Goal: Transaction & Acquisition: Purchase product/service

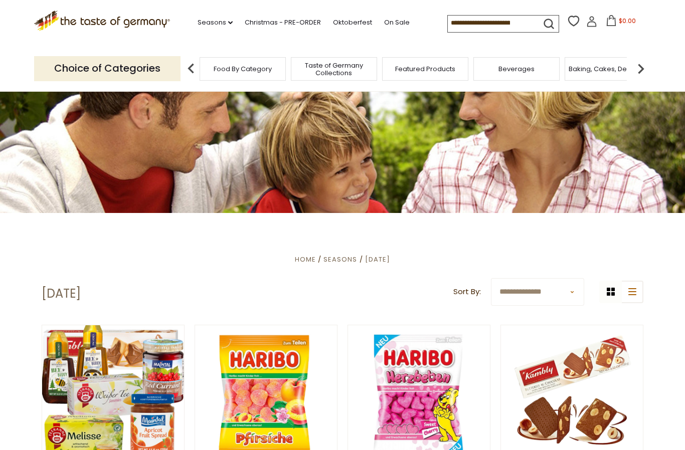
scroll to position [46, 0]
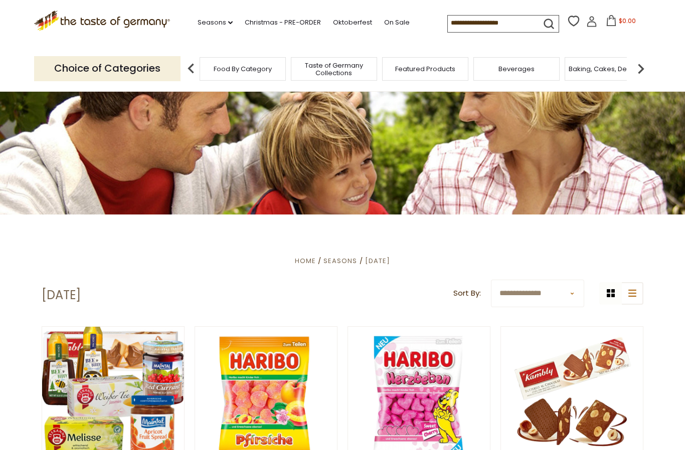
click at [637, 70] on img at bounding box center [641, 69] width 20 height 20
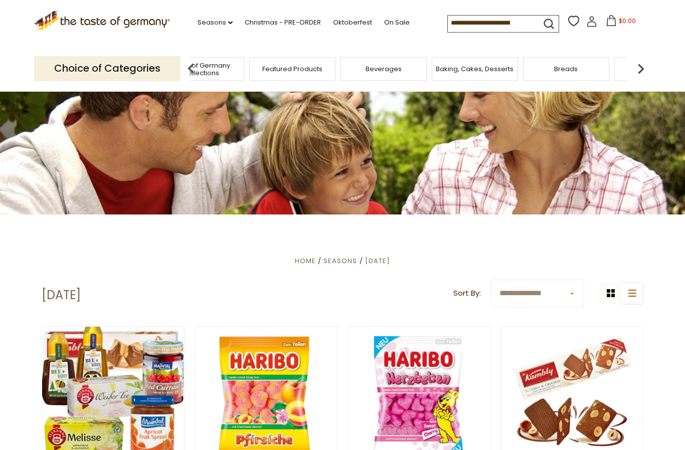
click at [626, 62] on div "Candy" at bounding box center [657, 69] width 86 height 24
click at [639, 68] on img at bounding box center [641, 69] width 20 height 20
click at [641, 66] on img at bounding box center [641, 69] width 20 height 20
click at [640, 69] on img at bounding box center [641, 69] width 20 height 20
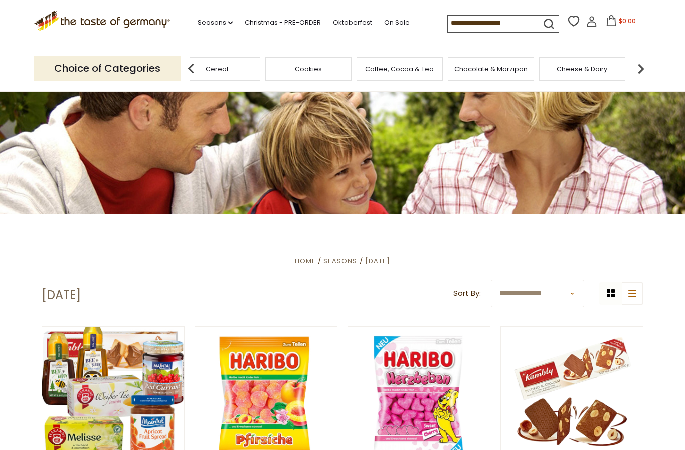
click at [645, 66] on img at bounding box center [641, 69] width 20 height 20
click at [641, 67] on img at bounding box center [641, 69] width 20 height 20
click at [547, 75] on div "Jams and Honey" at bounding box center [590, 69] width 86 height 24
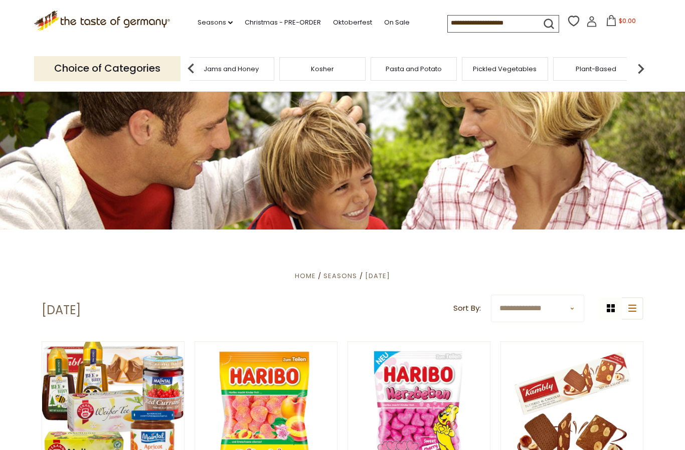
scroll to position [26, 0]
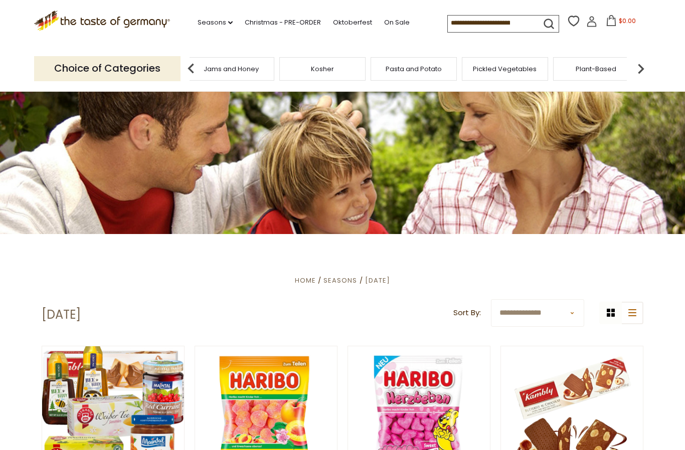
click at [84, 67] on p "Choice of Categories" at bounding box center [107, 68] width 146 height 25
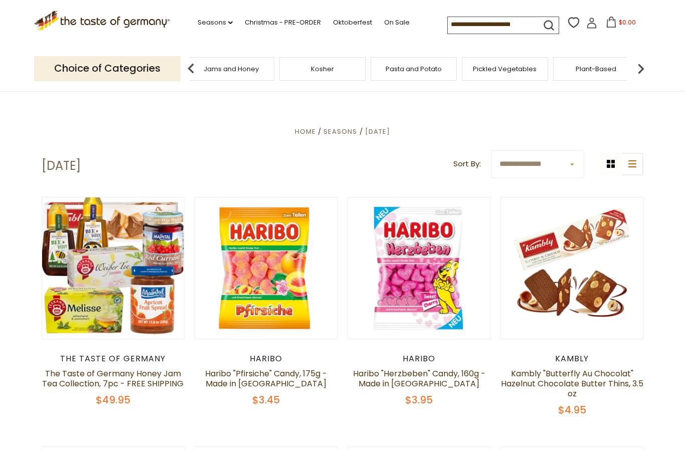
scroll to position [183, 0]
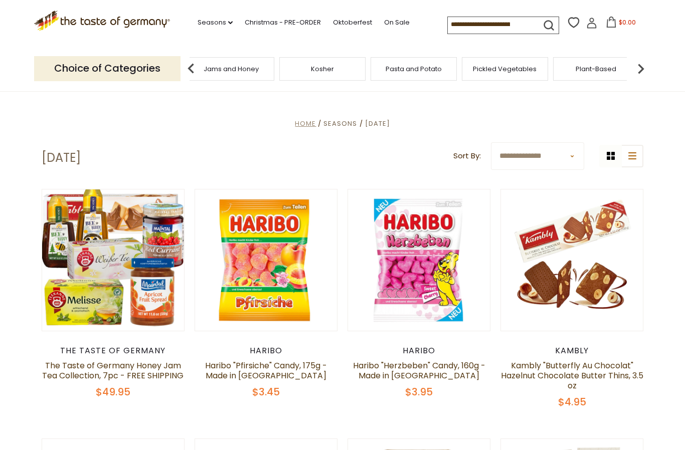
click at [299, 127] on span "Home" at bounding box center [305, 124] width 21 height 10
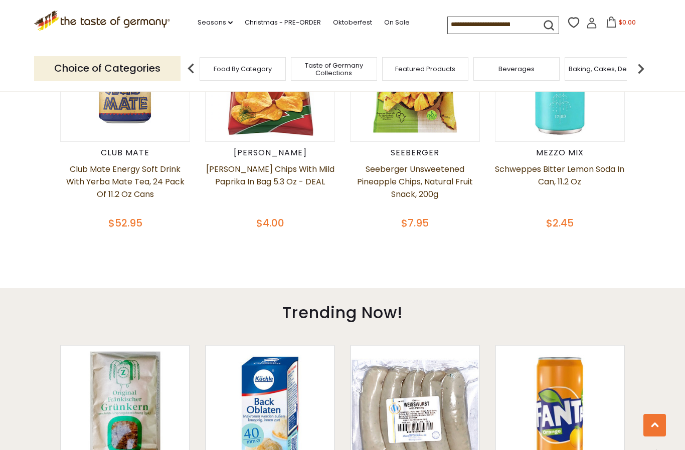
scroll to position [489, 0]
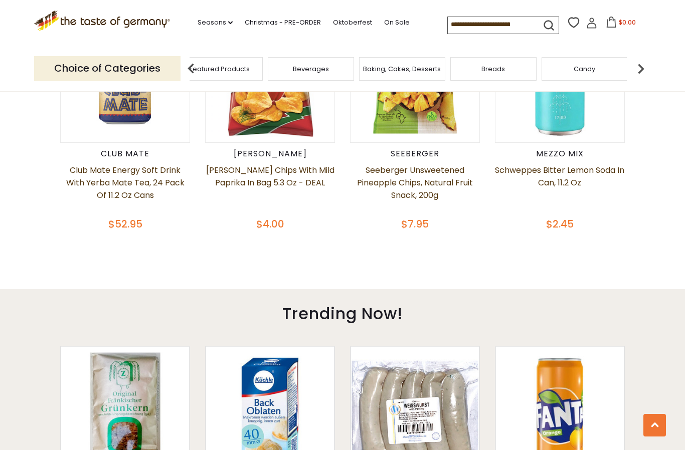
click at [172, 67] on div "Taste of Germany Collections" at bounding box center [128, 69] width 86 height 24
click at [641, 71] on img at bounding box center [641, 69] width 20 height 20
click at [640, 68] on img at bounding box center [641, 69] width 20 height 20
click at [637, 70] on img at bounding box center [641, 69] width 20 height 20
click at [633, 70] on img at bounding box center [641, 69] width 20 height 20
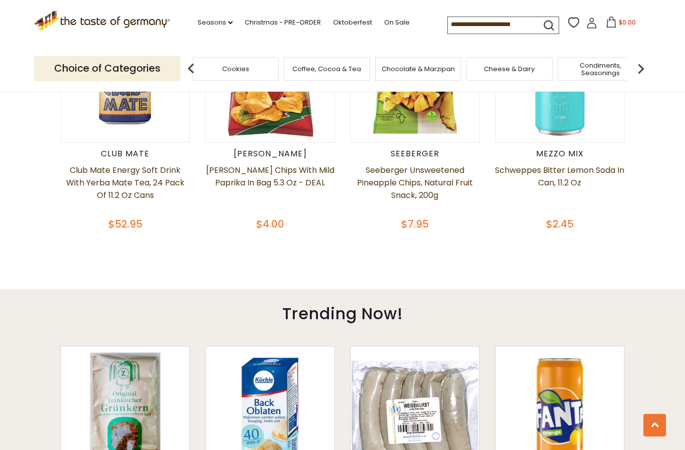
click at [633, 68] on img at bounding box center [641, 69] width 20 height 20
click at [258, 67] on span "Jams and Honey" at bounding box center [230, 69] width 55 height 8
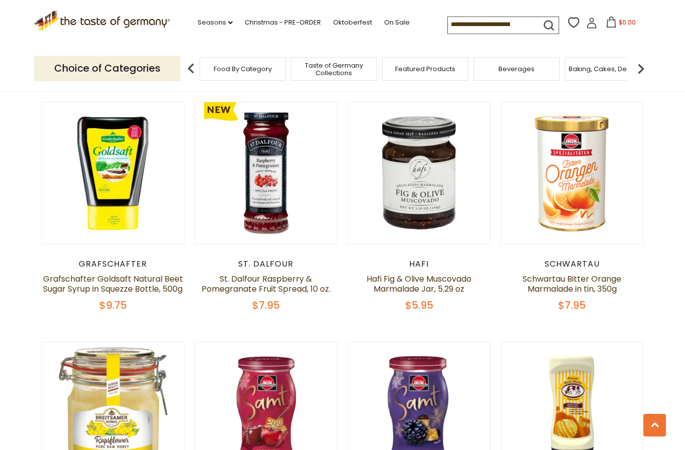
scroll to position [759, 0]
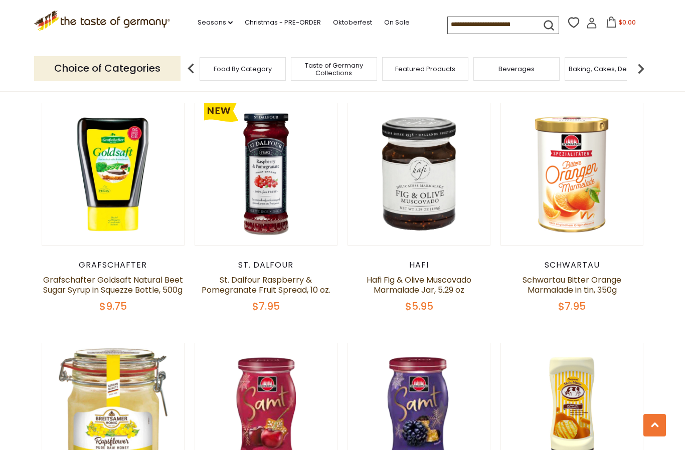
click at [191, 64] on img at bounding box center [191, 69] width 20 height 20
click at [188, 65] on img at bounding box center [191, 69] width 20 height 20
click at [648, 63] on img at bounding box center [641, 69] width 20 height 20
click at [642, 65] on img at bounding box center [641, 69] width 20 height 20
click at [640, 63] on img at bounding box center [641, 69] width 20 height 20
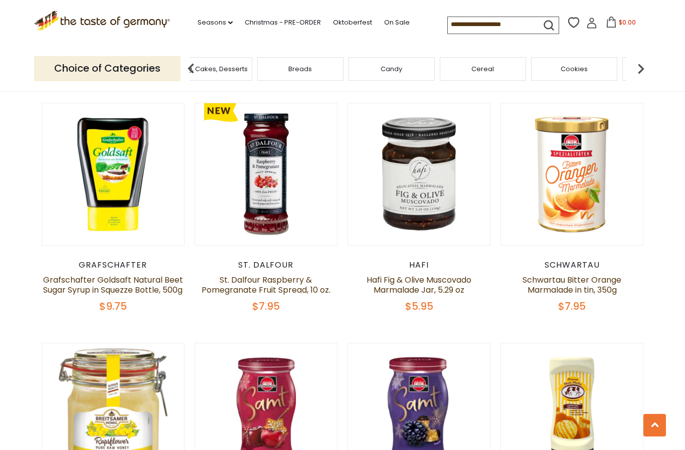
click at [641, 64] on img at bounding box center [641, 69] width 20 height 20
click at [642, 64] on img at bounding box center [641, 69] width 20 height 20
click at [641, 65] on img at bounding box center [641, 69] width 20 height 20
click at [547, 63] on div "Jams and Honey" at bounding box center [590, 69] width 86 height 24
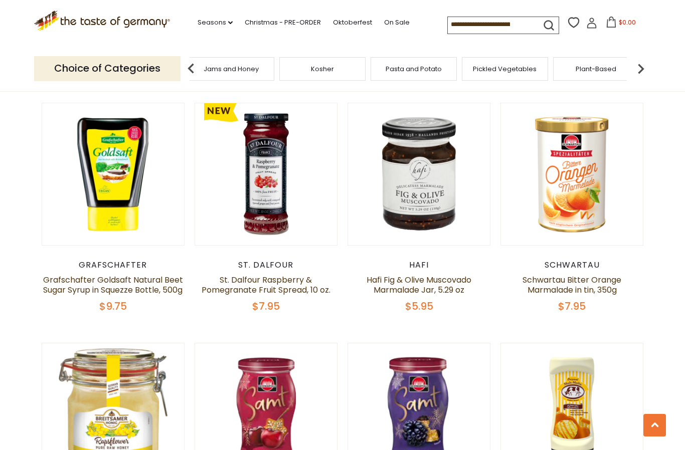
click at [448, 22] on input at bounding box center [490, 24] width 85 height 14
type input "*"
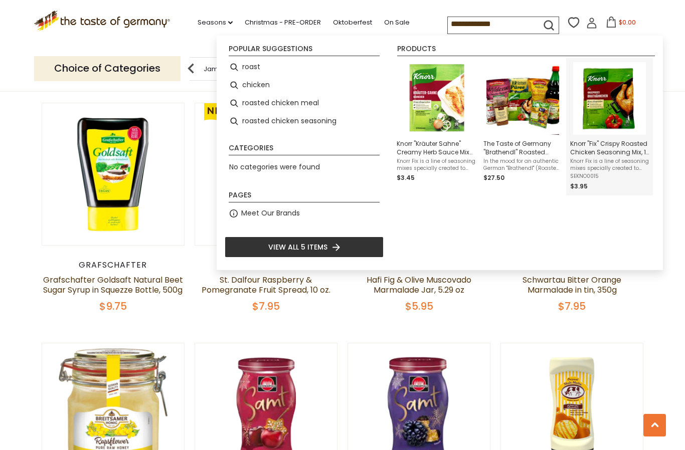
type input "**********"
click at [620, 145] on span "Knorr "Fix" Crispy Roasted Chicken Seasoning Mix, 1 oz" at bounding box center [609, 147] width 79 height 17
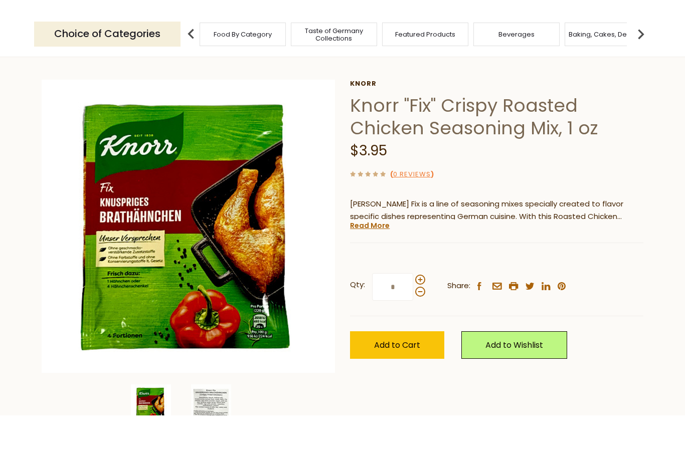
scroll to position [31, 0]
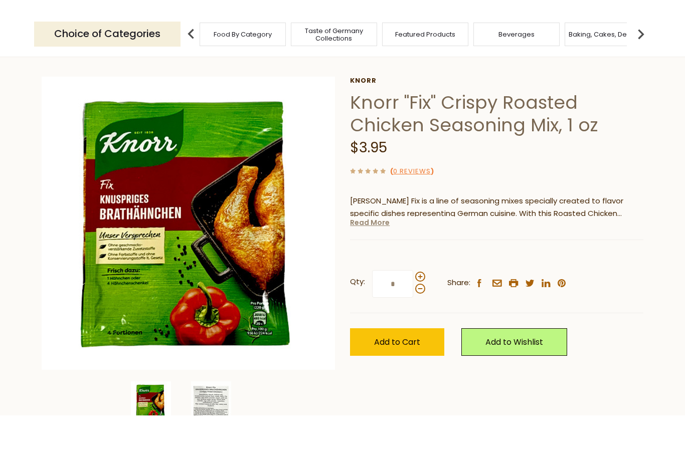
click at [365, 252] on link "Read More" at bounding box center [370, 257] width 40 height 10
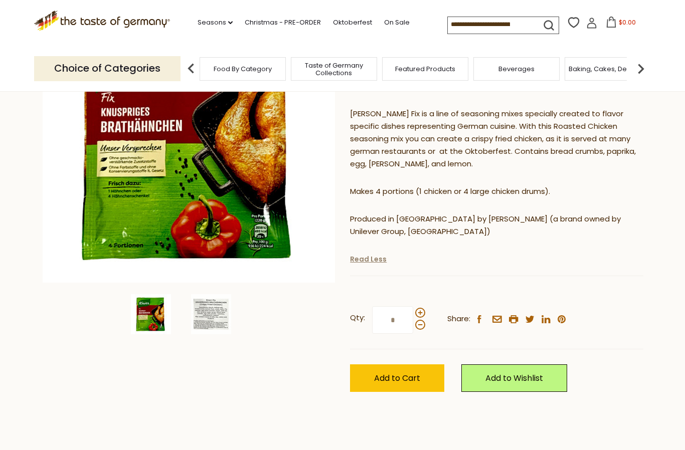
scroll to position [152, 0]
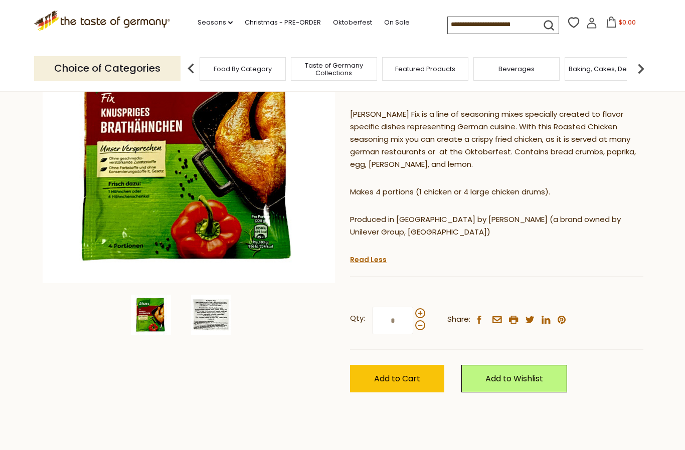
click at [208, 312] on img at bounding box center [211, 315] width 40 height 40
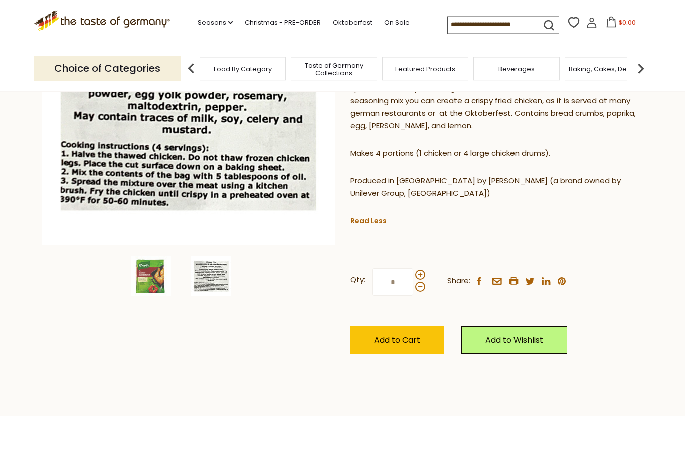
scroll to position [168, 0]
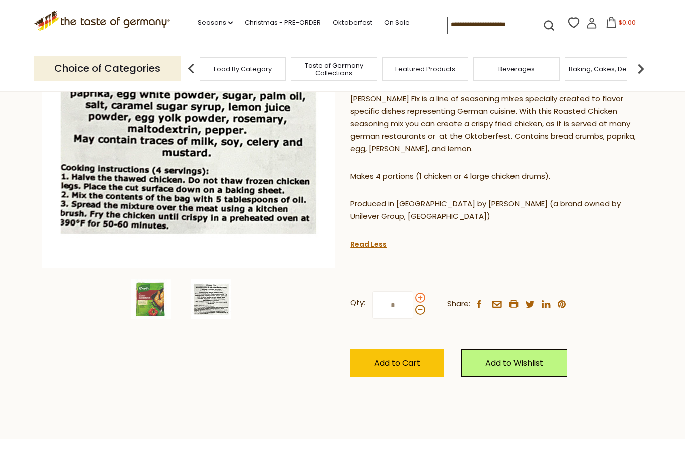
click at [423, 293] on span at bounding box center [420, 298] width 10 height 10
click at [413, 291] on input "*" at bounding box center [392, 305] width 41 height 28
click at [417, 293] on span at bounding box center [420, 298] width 10 height 10
click at [413, 291] on input "*" at bounding box center [392, 305] width 41 height 28
click at [419, 293] on span at bounding box center [420, 298] width 10 height 10
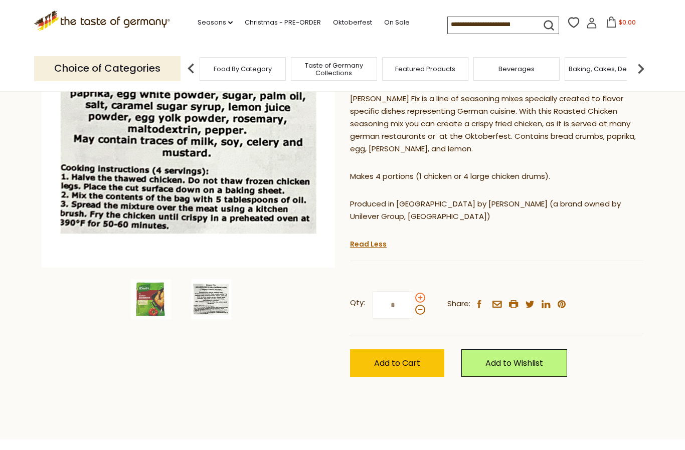
click at [413, 291] on input "*" at bounding box center [392, 305] width 41 height 28
click at [424, 293] on div at bounding box center [420, 304] width 10 height 22
click at [413, 291] on input "*" at bounding box center [392, 305] width 41 height 28
click at [421, 293] on span at bounding box center [420, 298] width 10 height 10
click at [413, 291] on input "*" at bounding box center [392, 305] width 41 height 28
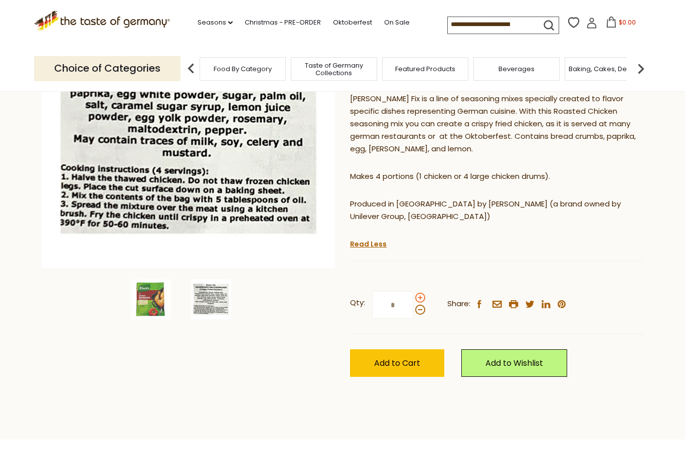
click at [417, 293] on span at bounding box center [420, 298] width 10 height 10
click at [413, 291] on input "*" at bounding box center [392, 305] width 41 height 28
click at [418, 305] on span at bounding box center [420, 310] width 10 height 10
click at [413, 294] on input "**" at bounding box center [392, 305] width 41 height 28
type input "*"
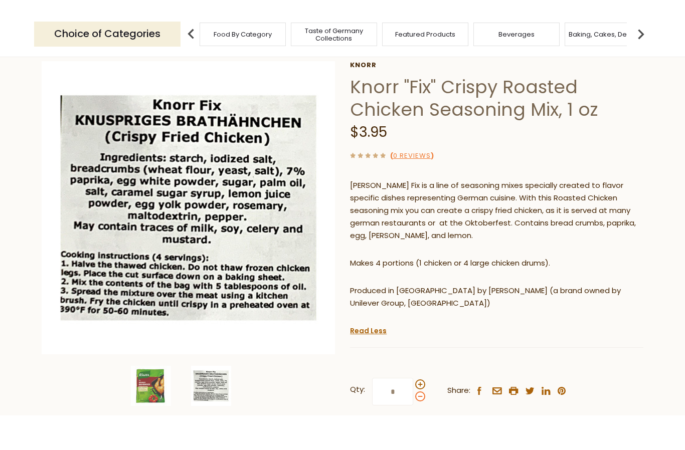
scroll to position [56, 0]
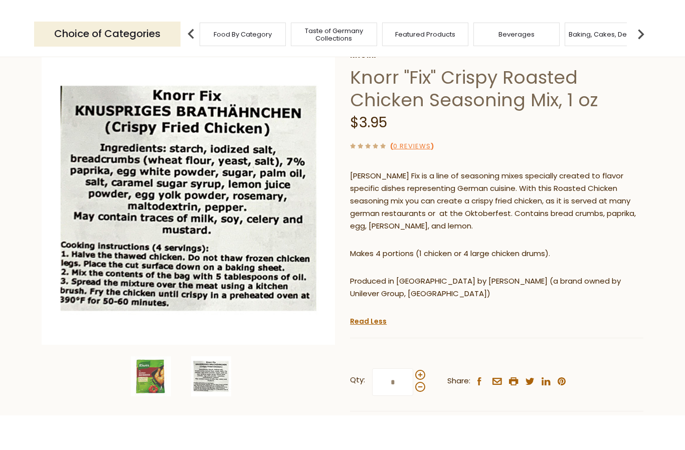
type input "*"
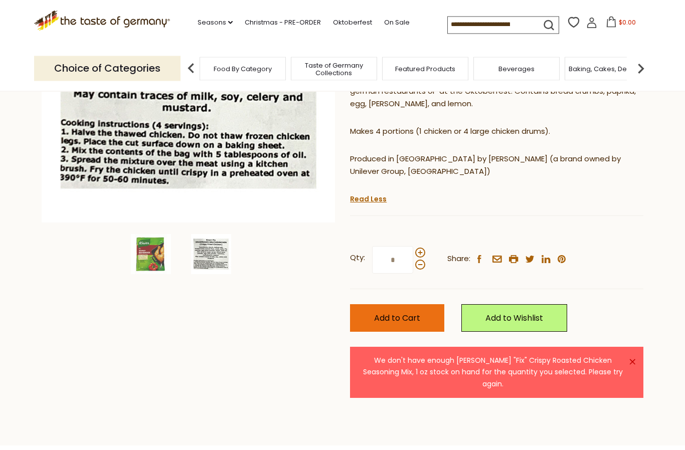
scroll to position [213, 0]
click at [397, 246] on input "*" at bounding box center [392, 260] width 41 height 28
type input "*"
click at [374, 304] on button "Add to Cart" at bounding box center [397, 318] width 94 height 28
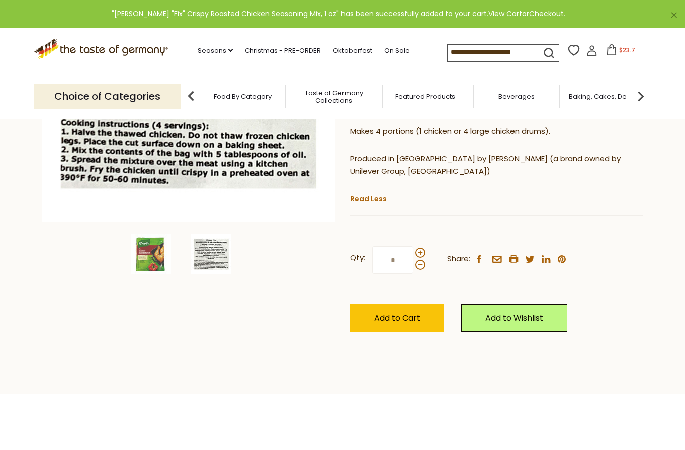
click at [402, 246] on input "*" at bounding box center [392, 260] width 41 height 28
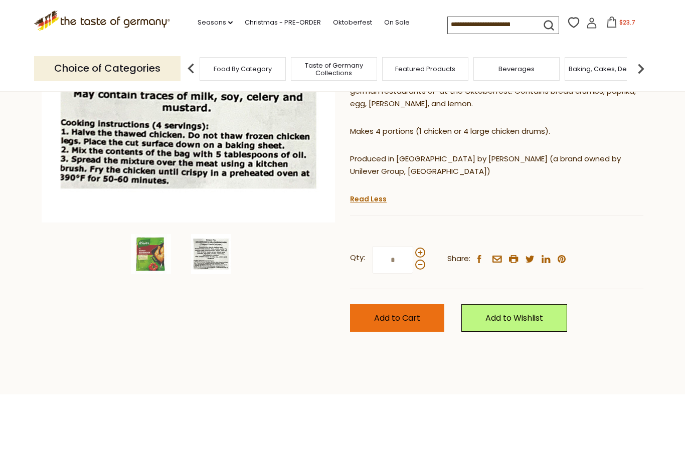
type input "*"
click at [376, 304] on button "Add to Cart" at bounding box center [397, 318] width 94 height 28
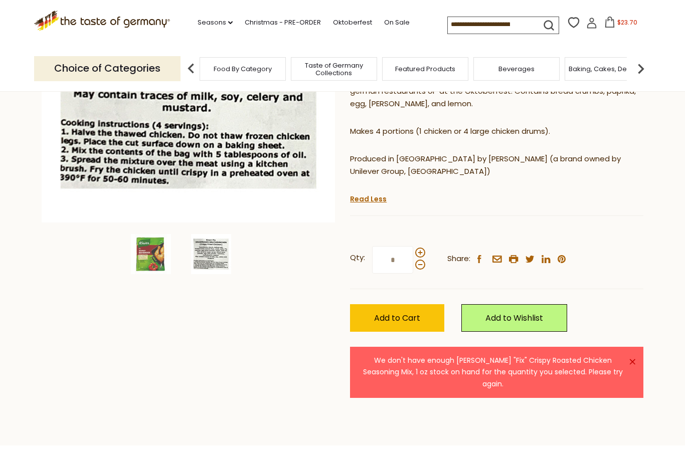
click at [397, 246] on input "*" at bounding box center [392, 260] width 41 height 28
type input "*"
click at [377, 313] on span "Add to Cart" at bounding box center [397, 319] width 46 height 12
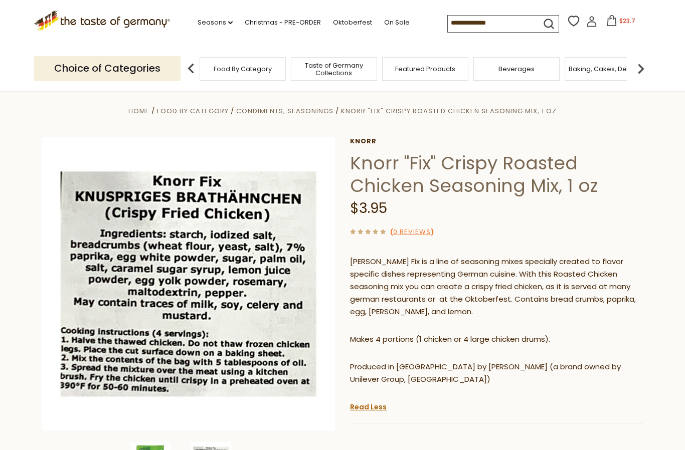
scroll to position [0, 0]
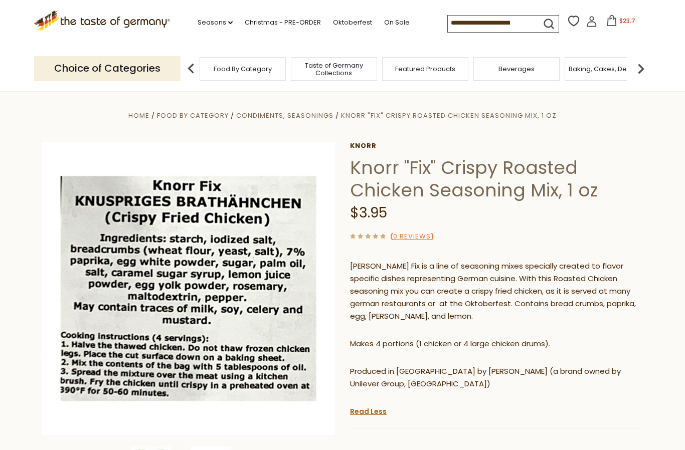
click at [509, 21] on input at bounding box center [490, 23] width 85 height 14
click at [515, 21] on input at bounding box center [490, 23] width 85 height 14
click at [514, 22] on input at bounding box center [490, 23] width 85 height 14
click at [517, 20] on input at bounding box center [490, 23] width 85 height 14
click at [503, 19] on input at bounding box center [490, 23] width 85 height 14
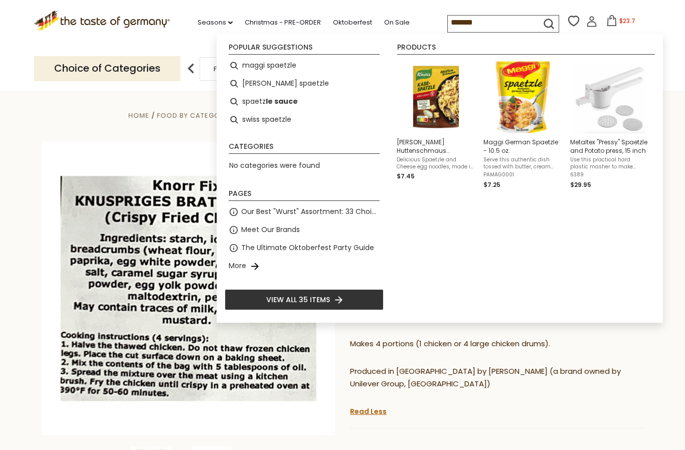
type input "********"
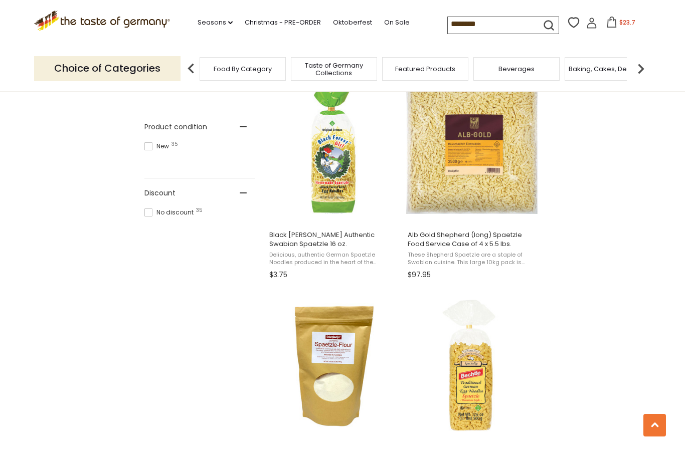
scroll to position [611, 0]
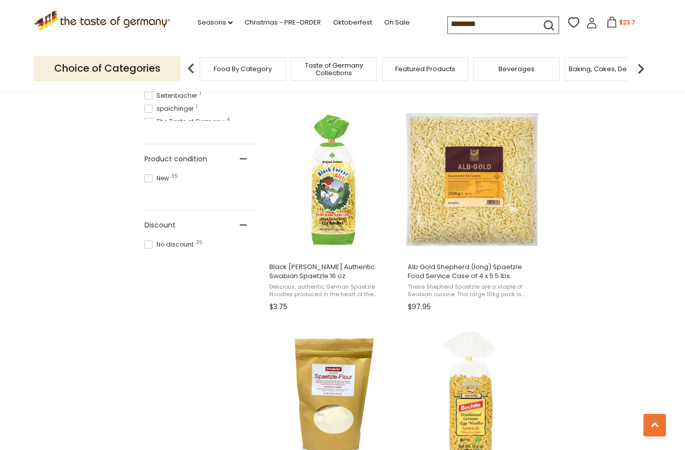
click at [479, 25] on input "********" at bounding box center [490, 24] width 85 height 14
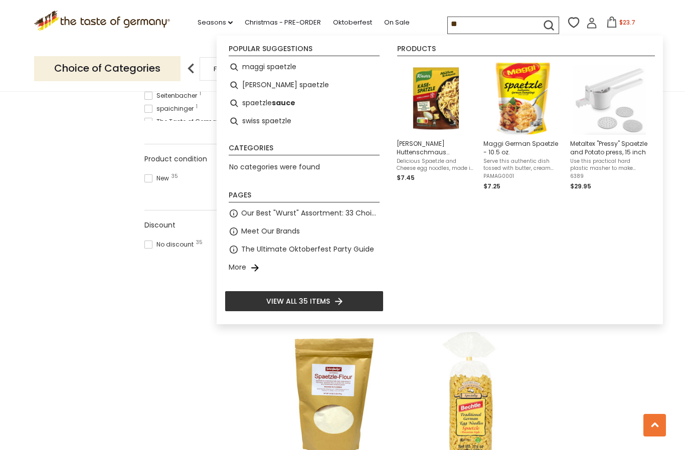
type input "*"
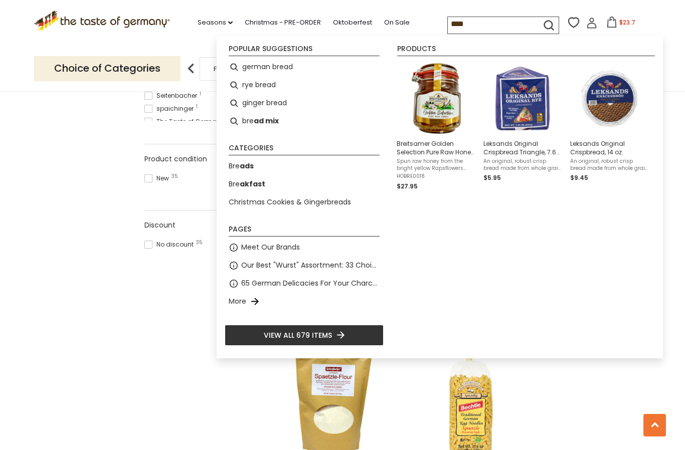
type input "*****"
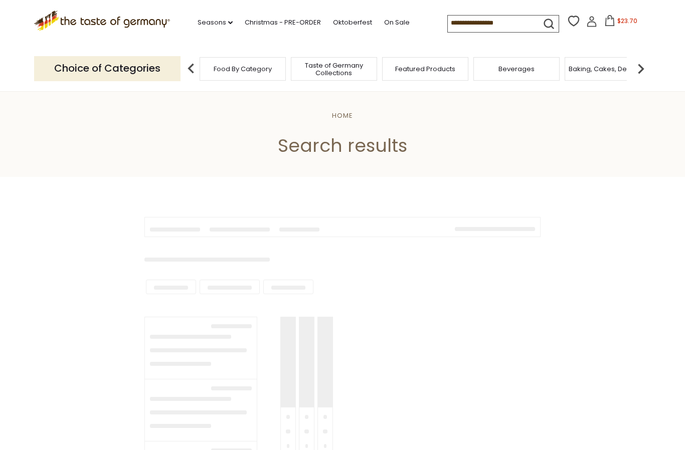
type input "*****"
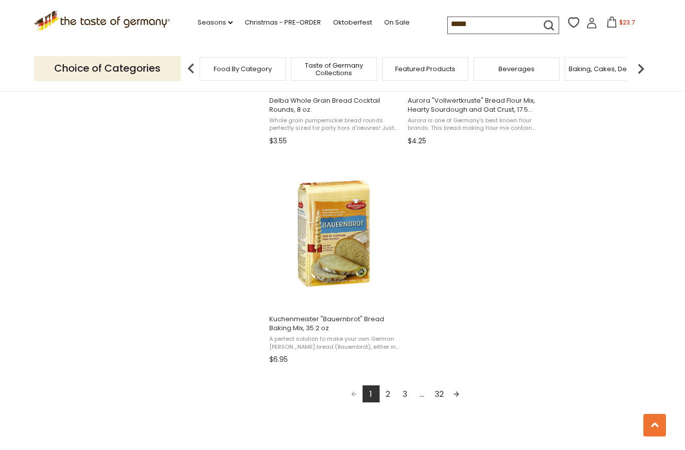
scroll to position [1658, 0]
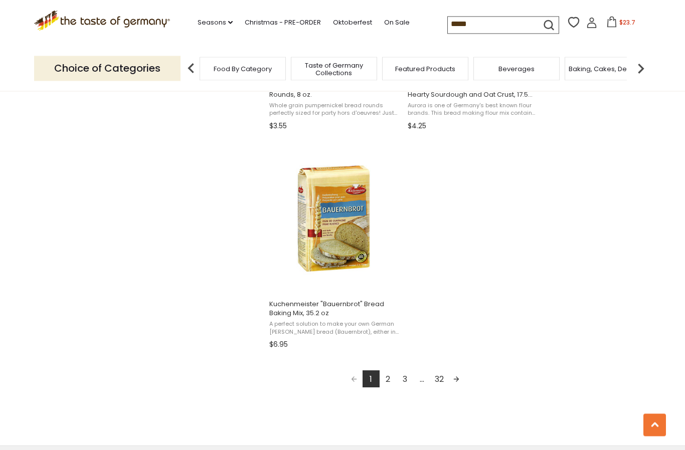
click at [386, 380] on link "2" at bounding box center [388, 379] width 17 height 17
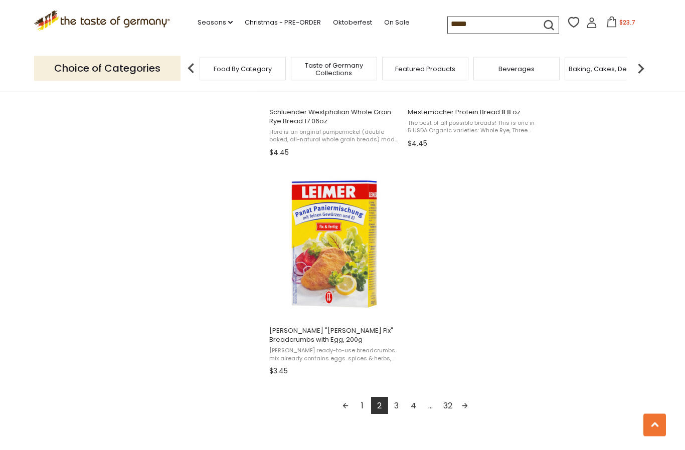
scroll to position [1641, 0]
click at [397, 407] on link "3" at bounding box center [396, 405] width 17 height 17
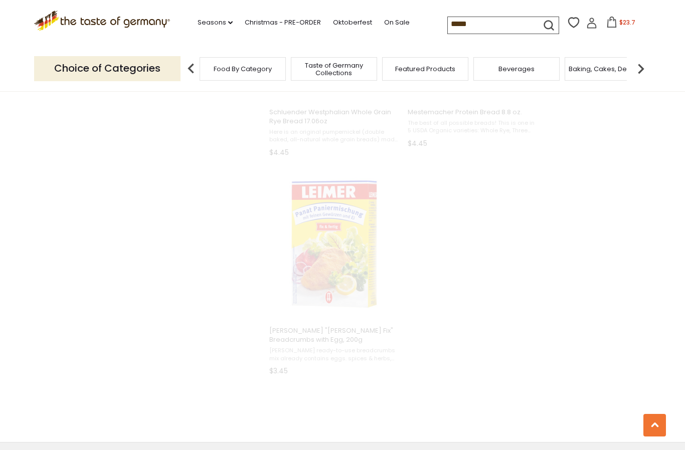
scroll to position [579, 0]
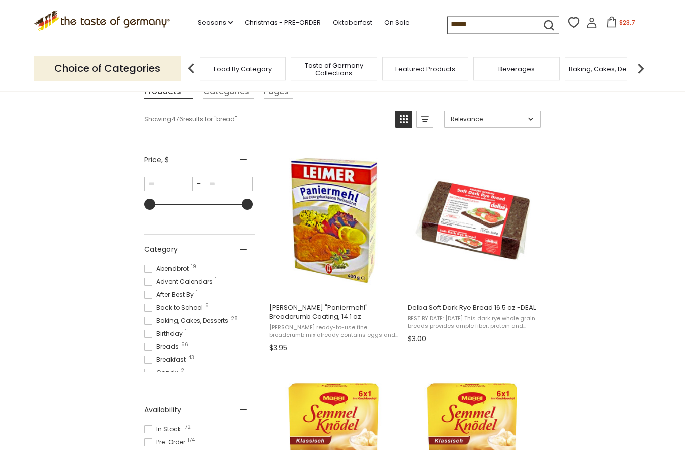
scroll to position [132, 0]
click at [293, 307] on span "[PERSON_NAME] "Paniermehl" Breadcrumb Coating, 14.1 oz" at bounding box center [334, 312] width 130 height 18
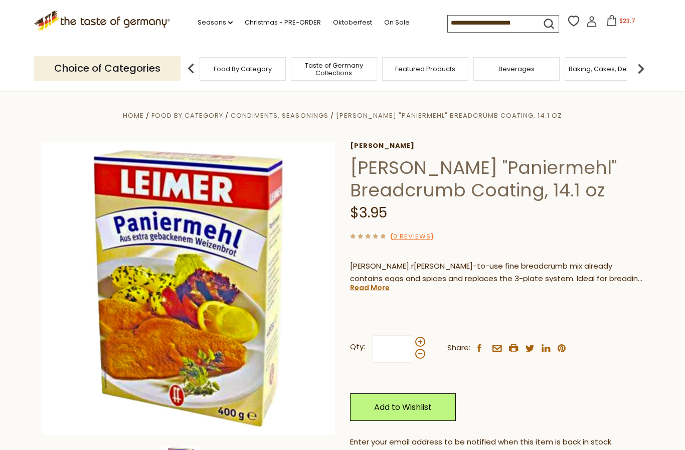
type input "*"
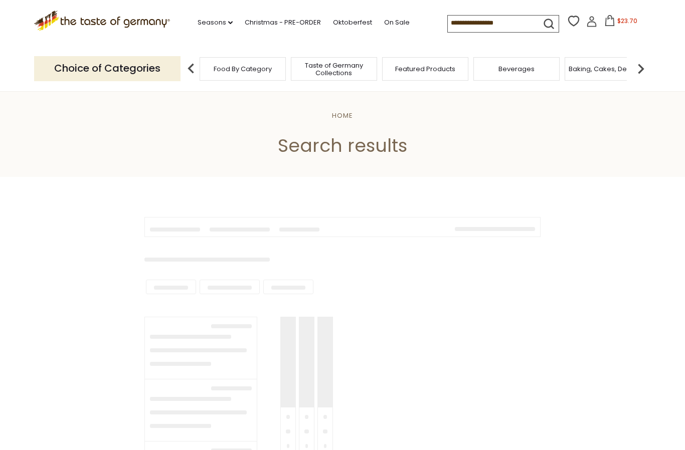
type input "*****"
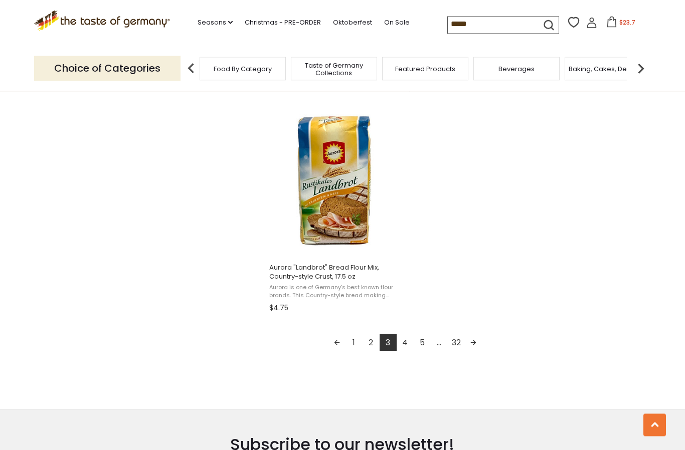
scroll to position [1704, 0]
click at [406, 346] on link "4" at bounding box center [405, 342] width 17 height 17
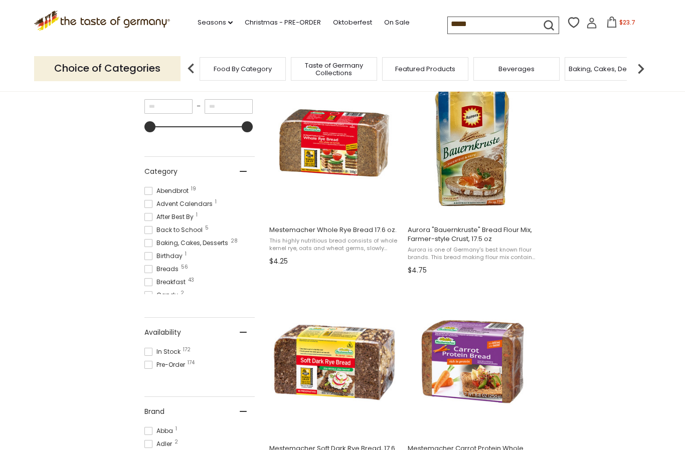
scroll to position [195, 0]
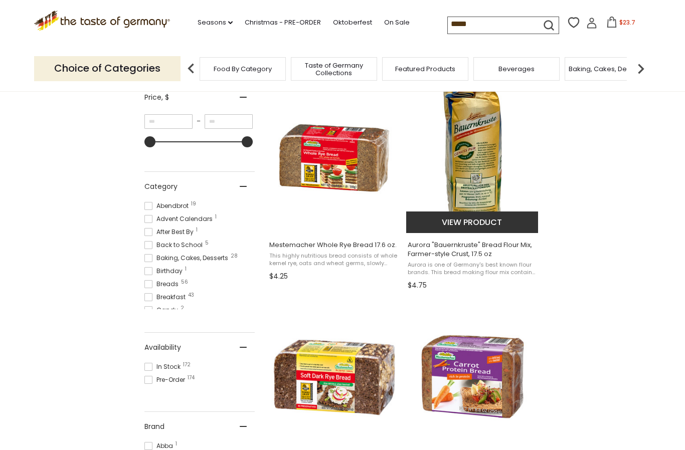
click at [467, 247] on span "Aurora "Bauernkruste" Bread Flour Mix, Farmer-style Crust, 17.5 oz" at bounding box center [473, 250] width 130 height 18
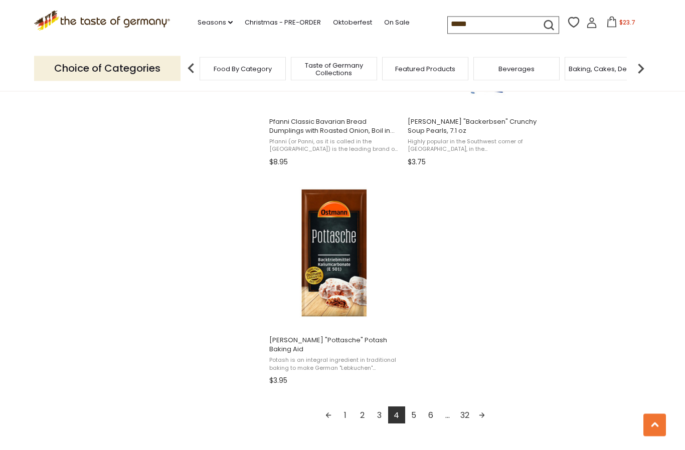
scroll to position [1632, 0]
click at [485, 406] on link "Next page" at bounding box center [482, 414] width 17 height 17
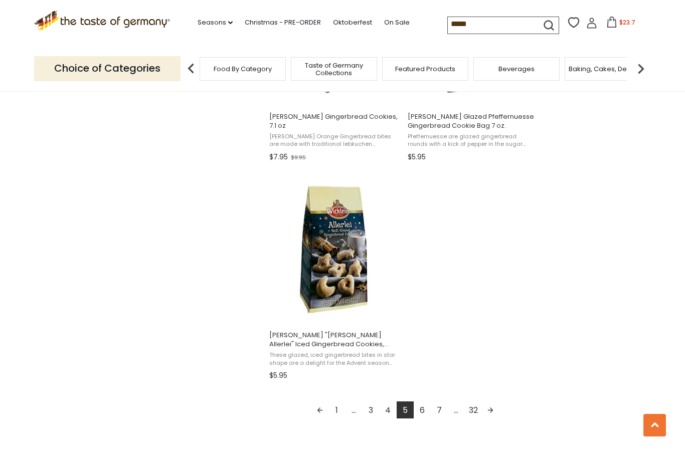
scroll to position [1642, 0]
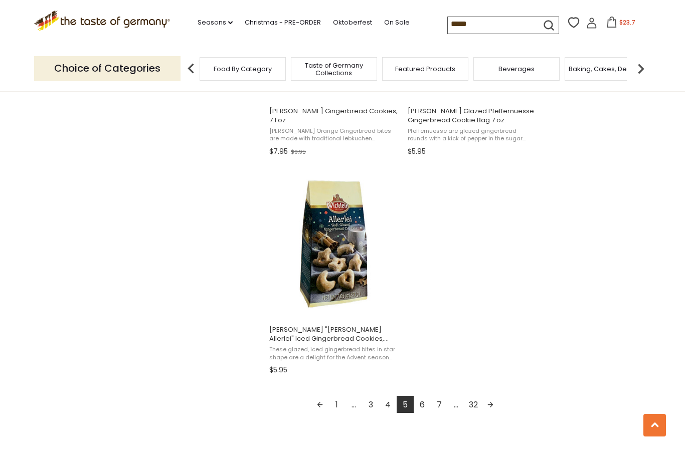
click at [491, 409] on link "Next page" at bounding box center [490, 404] width 17 height 17
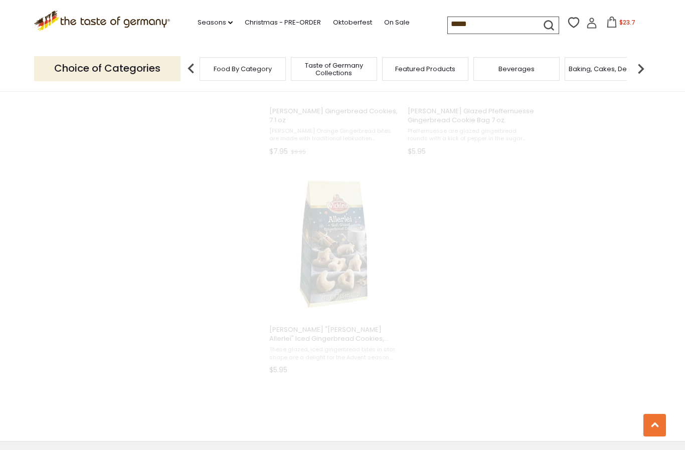
scroll to position [667, 0]
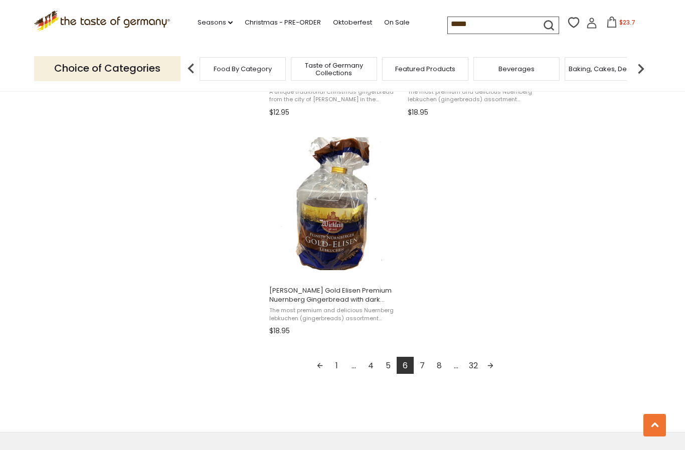
scroll to position [1696, 0]
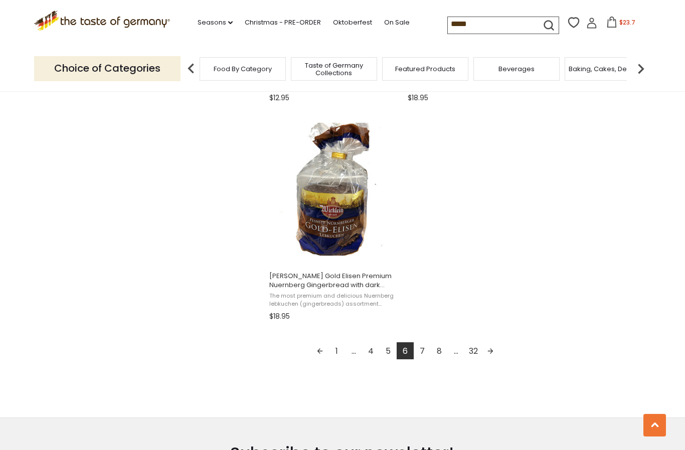
click at [490, 350] on link "Next page" at bounding box center [490, 351] width 17 height 17
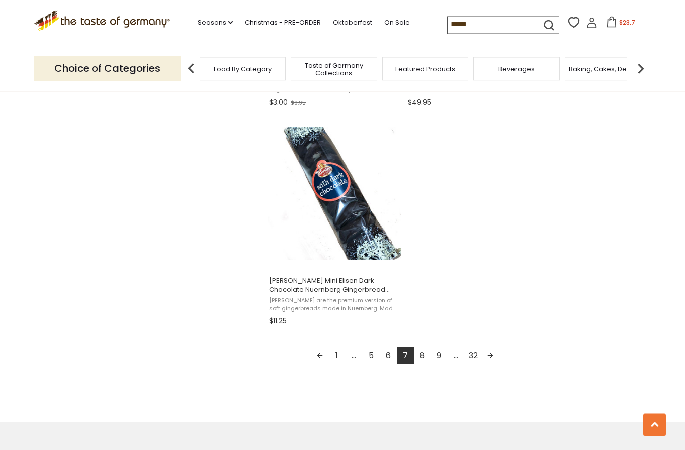
scroll to position [1695, 0]
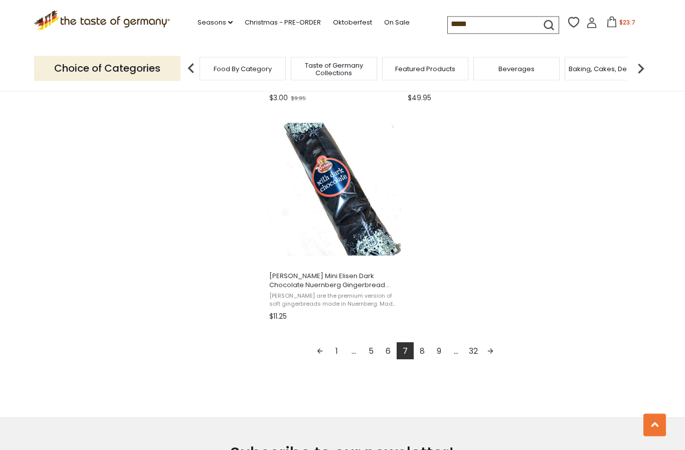
click at [490, 351] on link "Next page" at bounding box center [490, 351] width 17 height 17
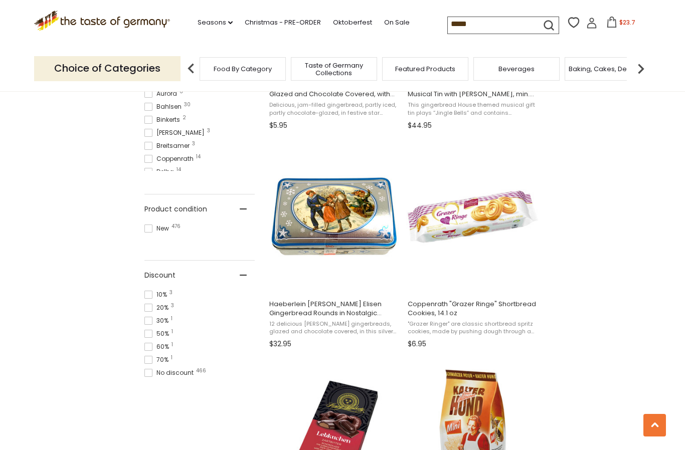
scroll to position [571, 0]
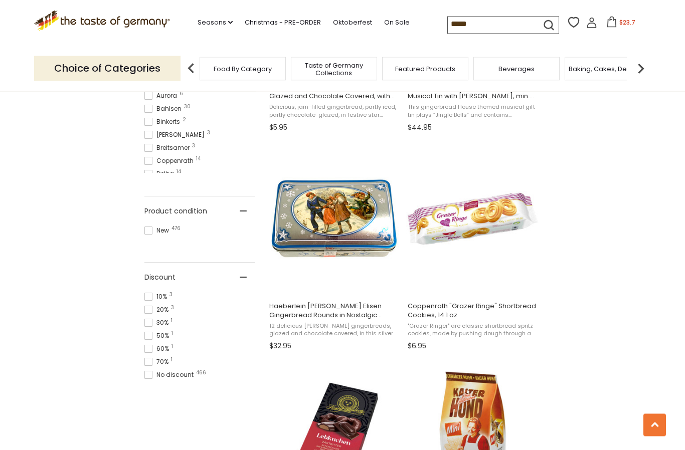
click at [482, 24] on input "*****" at bounding box center [490, 24] width 85 height 14
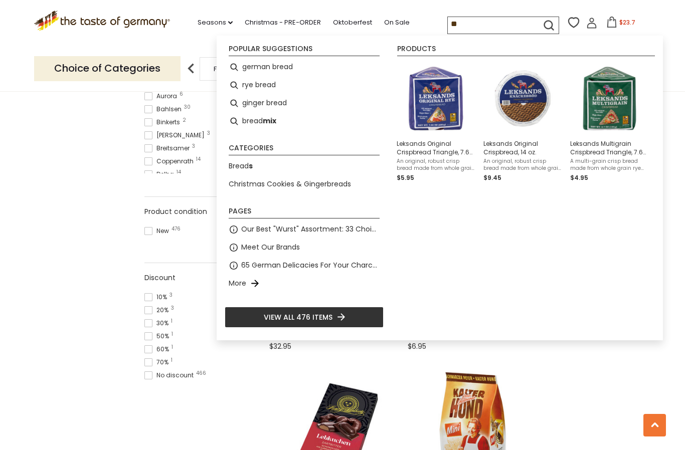
type input "*"
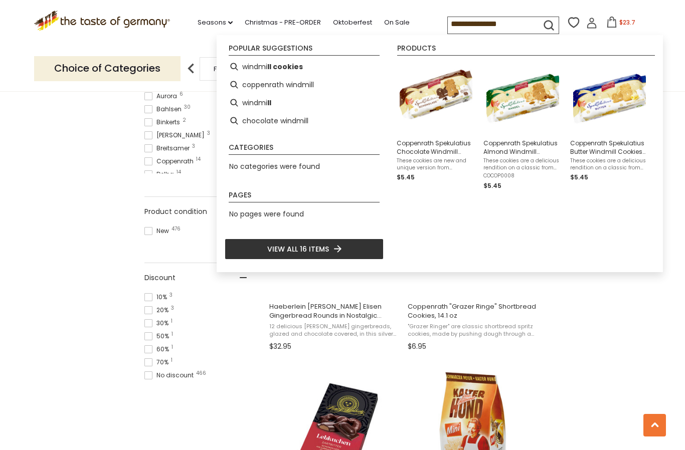
type input "**********"
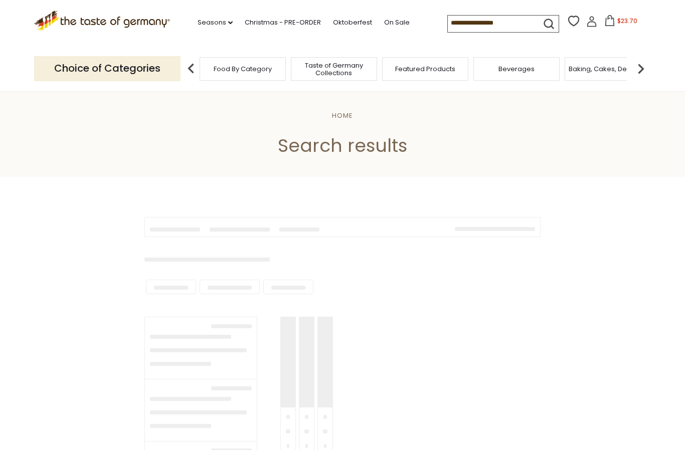
type input "**********"
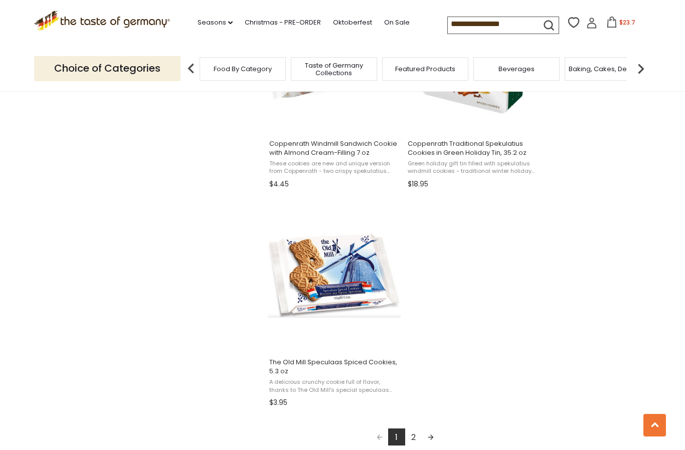
scroll to position [1625, 0]
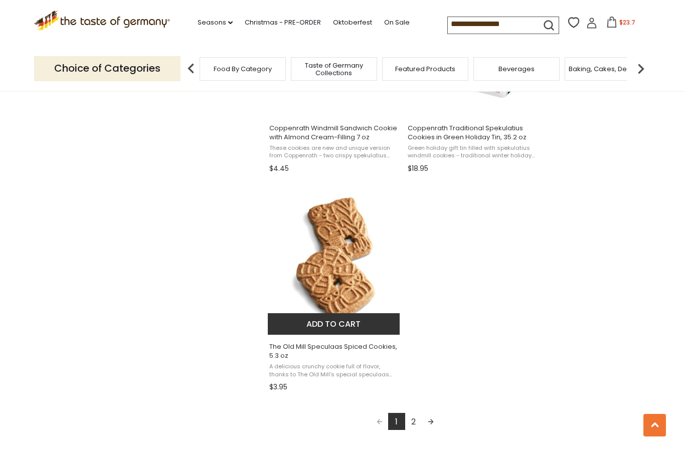
click at [287, 350] on span "The Old Mill Speculaas Spiced Cookies, 5.3 oz" at bounding box center [334, 352] width 130 height 18
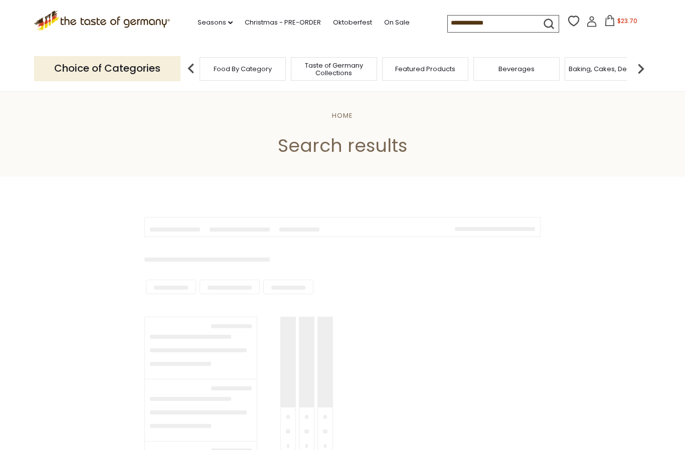
scroll to position [1662, 0]
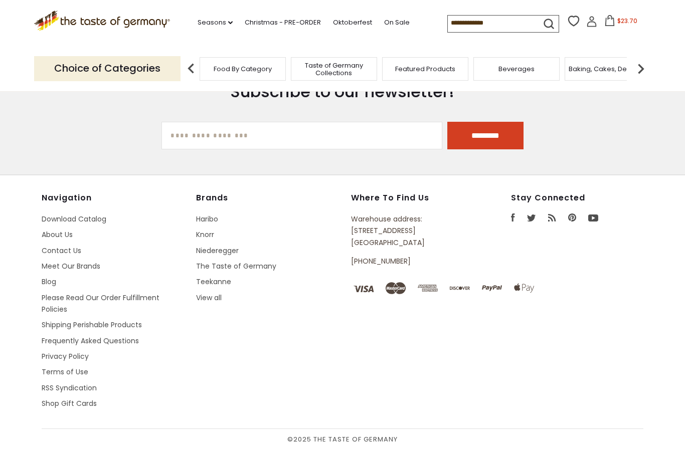
type input "**********"
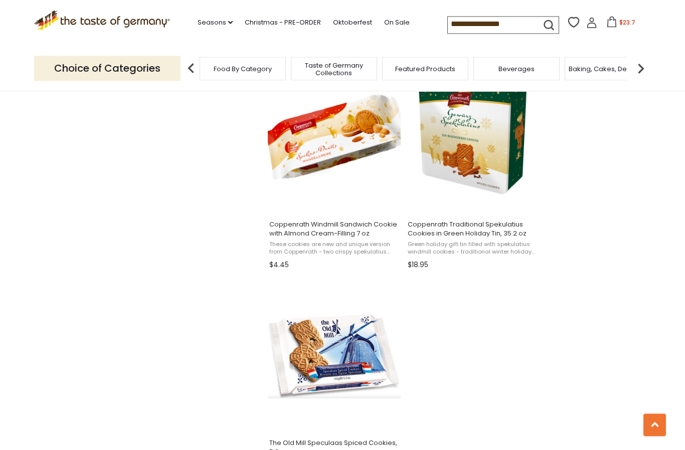
scroll to position [1529, 0]
click at [291, 76] on div "Taste of Germany Collections" at bounding box center [334, 69] width 86 height 24
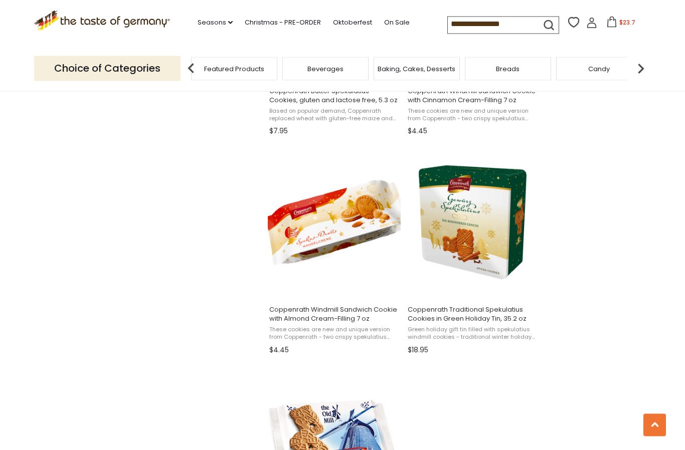
scroll to position [1413, 0]
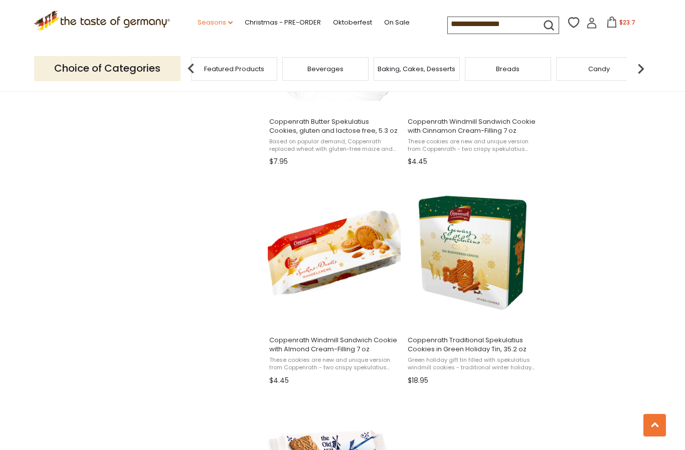
click at [198, 20] on link "Seasons dropdown_arrow" at bounding box center [215, 22] width 35 height 11
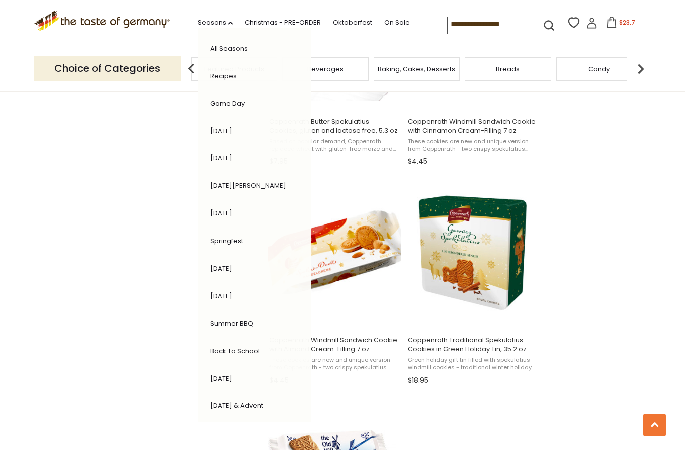
click at [210, 48] on link "All Seasons" at bounding box center [229, 49] width 38 height 10
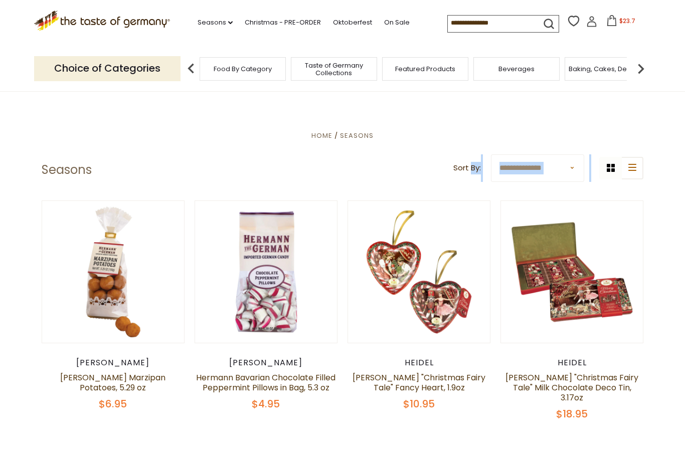
click at [171, 160] on header "**********" at bounding box center [343, 169] width 602 height 31
click at [471, 20] on input at bounding box center [490, 23] width 85 height 14
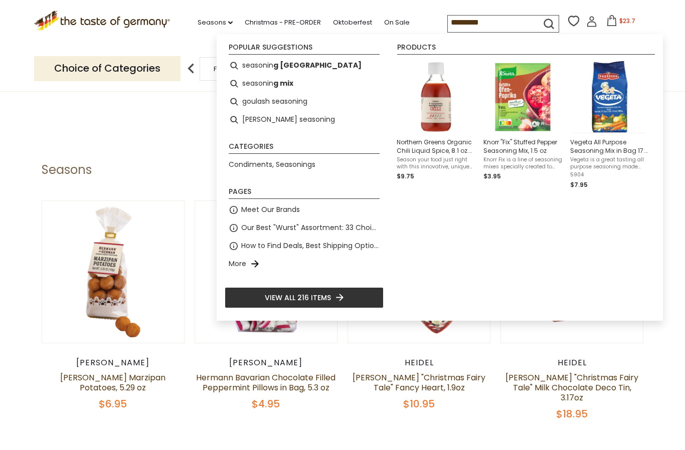
type input "**********"
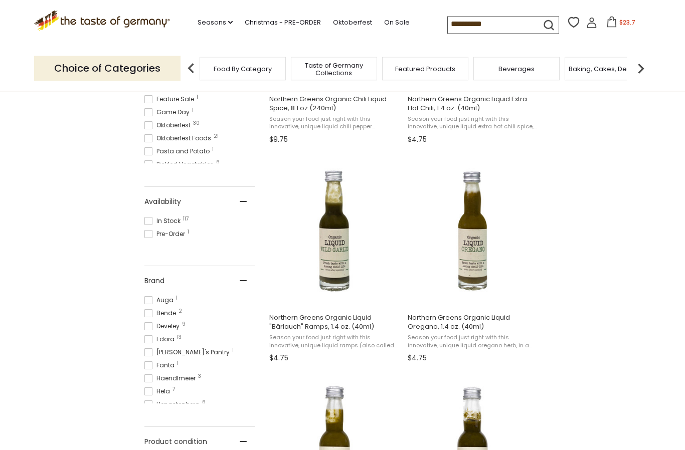
scroll to position [325, 0]
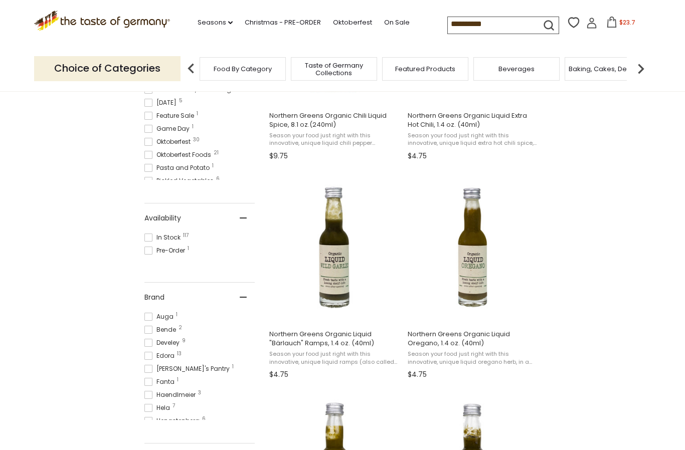
click at [645, 66] on img at bounding box center [641, 69] width 20 height 20
click at [644, 65] on img at bounding box center [641, 69] width 20 height 20
click at [646, 62] on img at bounding box center [641, 69] width 20 height 20
click at [642, 65] on img at bounding box center [641, 69] width 20 height 20
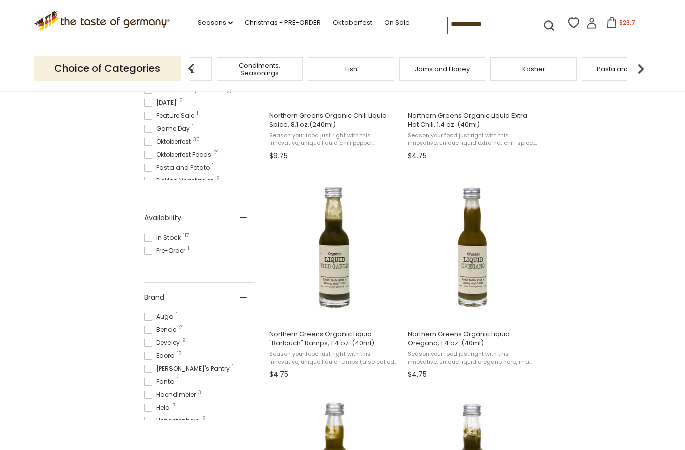
click at [643, 67] on img at bounding box center [641, 69] width 20 height 20
click at [487, 19] on input "**********" at bounding box center [490, 24] width 85 height 14
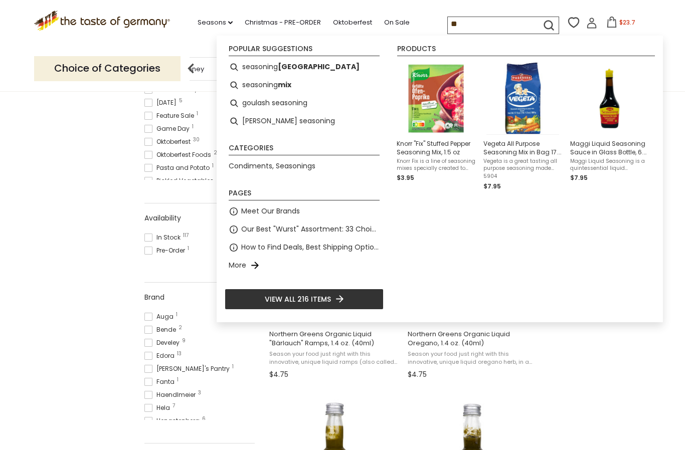
type input "*"
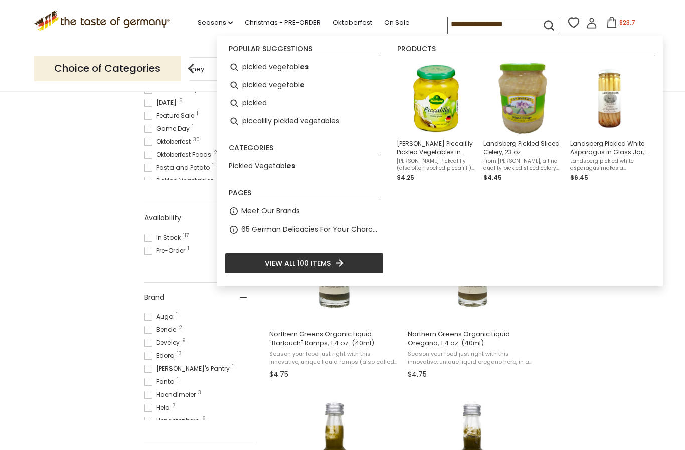
type input "**********"
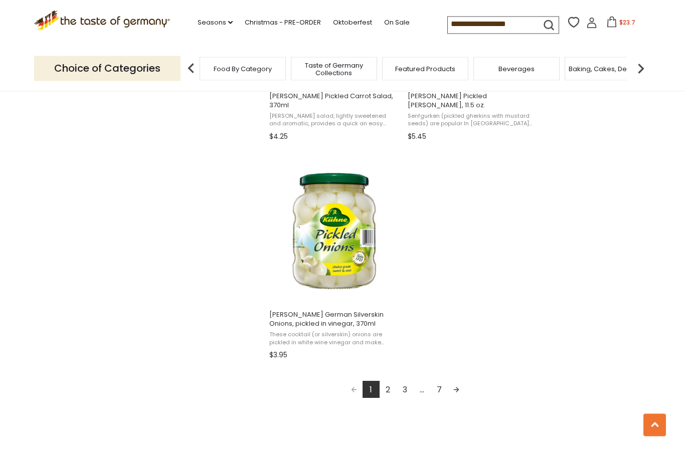
scroll to position [1699, 0]
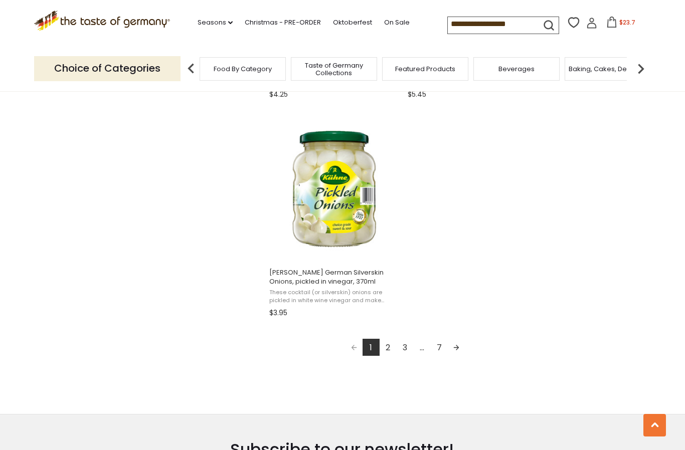
click at [390, 355] on link "2" at bounding box center [388, 347] width 17 height 17
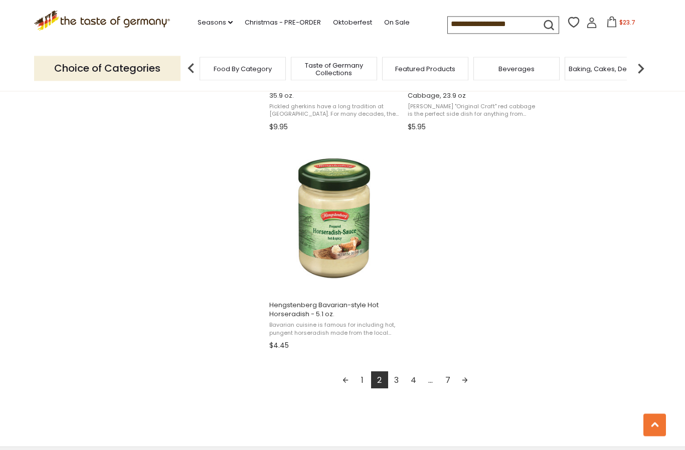
scroll to position [1697, 0]
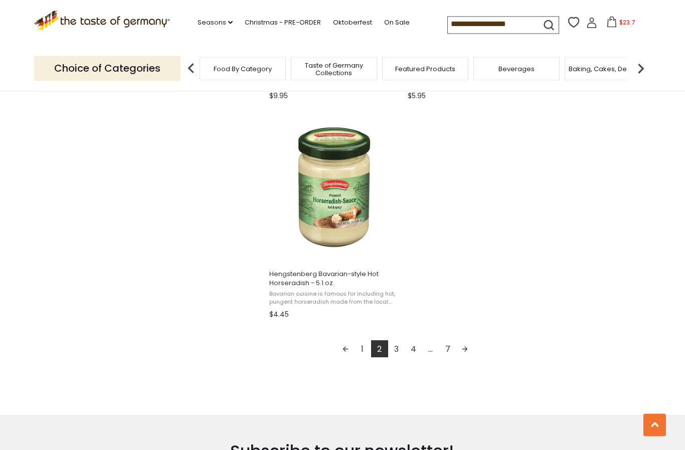
click at [397, 350] on link "3" at bounding box center [396, 349] width 17 height 17
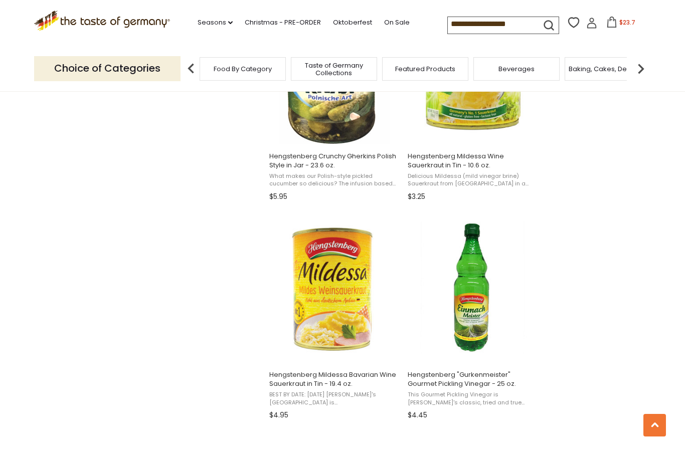
scroll to position [920, 0]
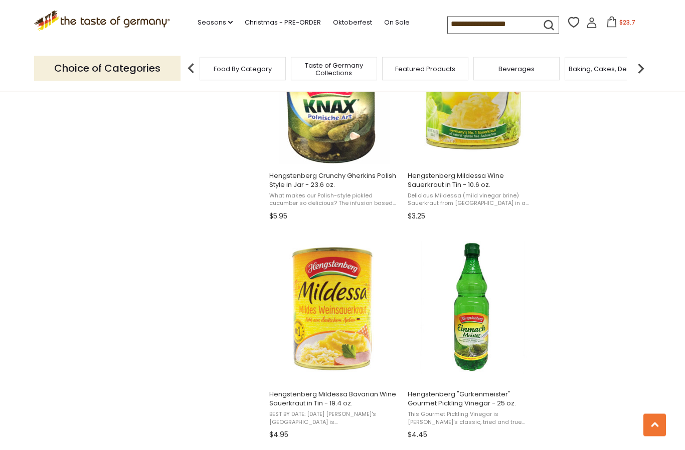
click at [512, 20] on input "**********" at bounding box center [490, 24] width 85 height 14
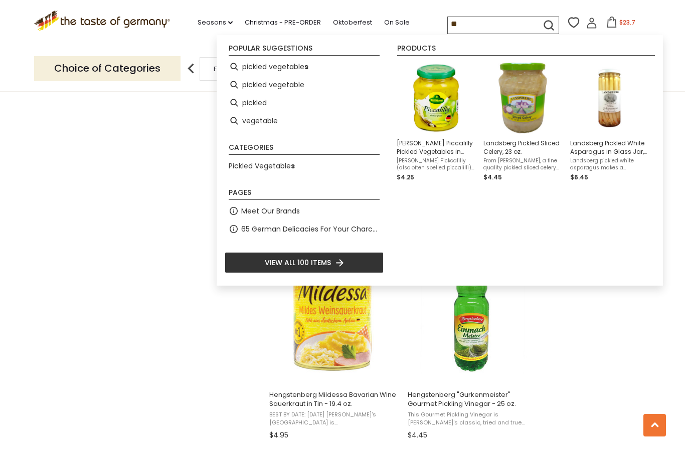
type input "*"
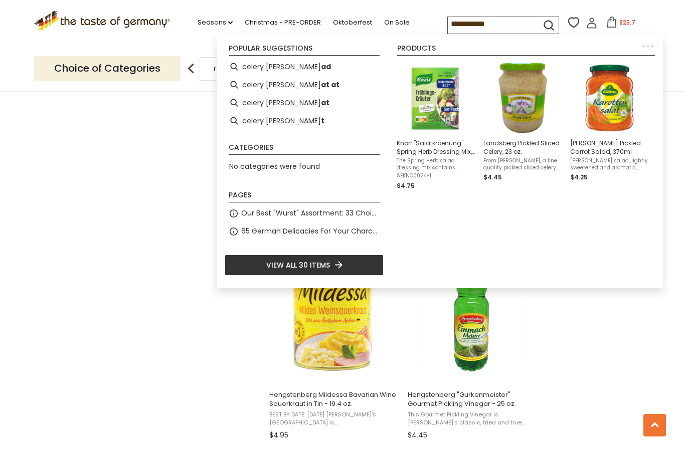
type input "**********"
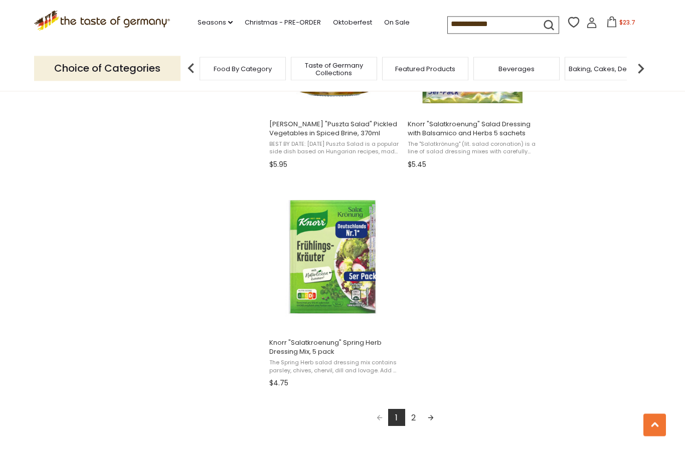
scroll to position [1633, 0]
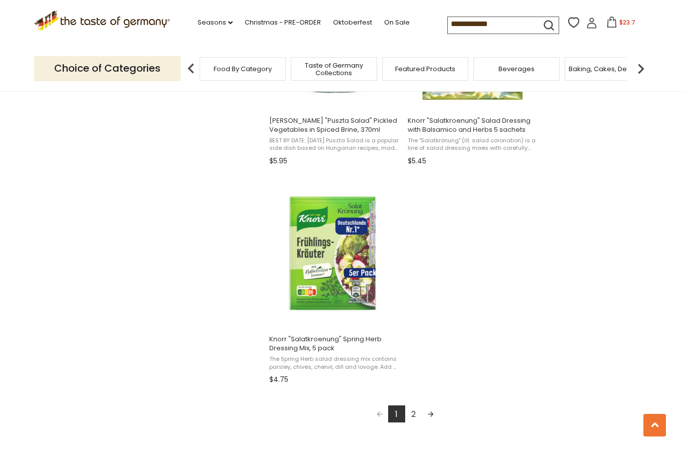
click at [434, 406] on link "Next page" at bounding box center [430, 414] width 17 height 17
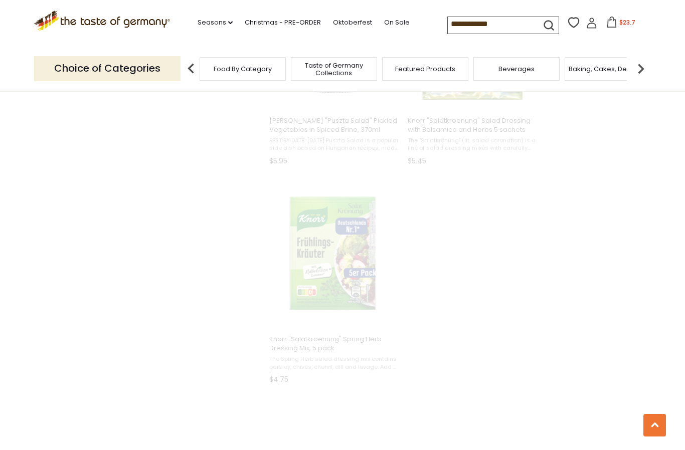
scroll to position [827, 0]
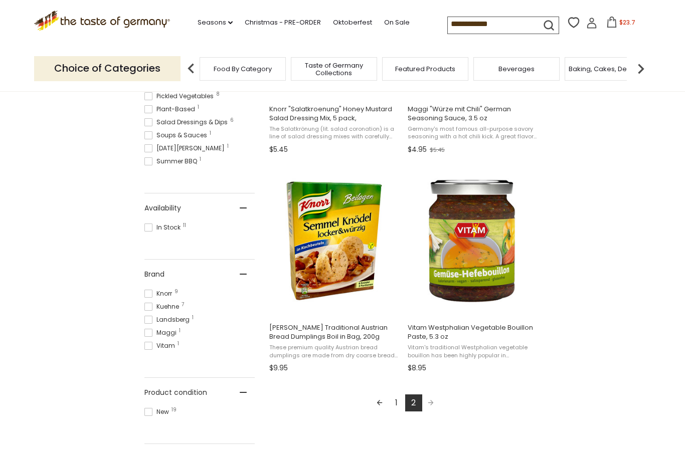
scroll to position [362, 0]
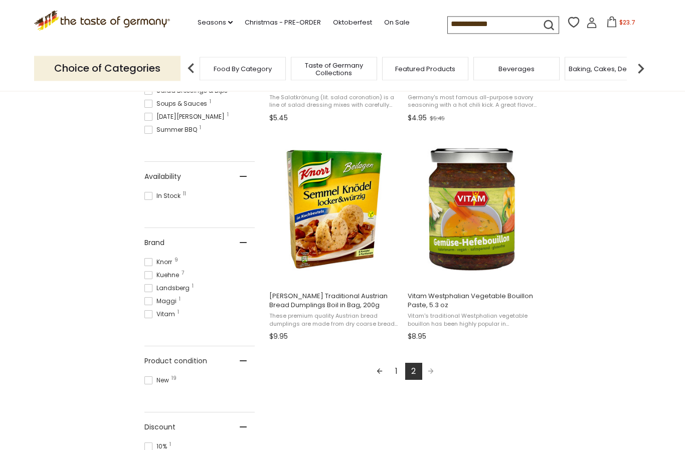
click at [377, 373] on link "Previous page" at bounding box center [379, 372] width 17 height 17
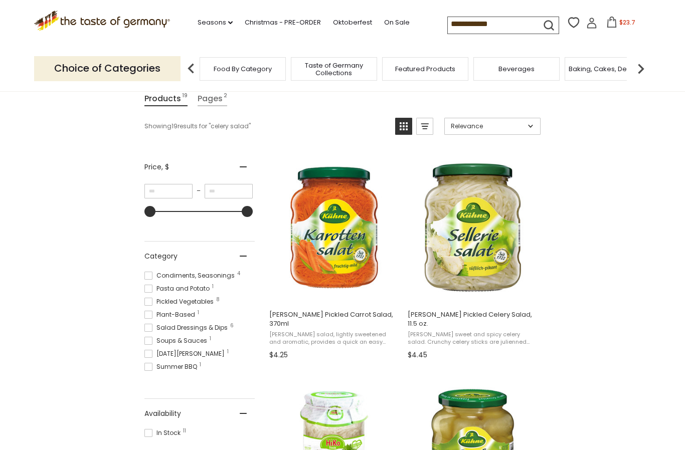
scroll to position [138, 0]
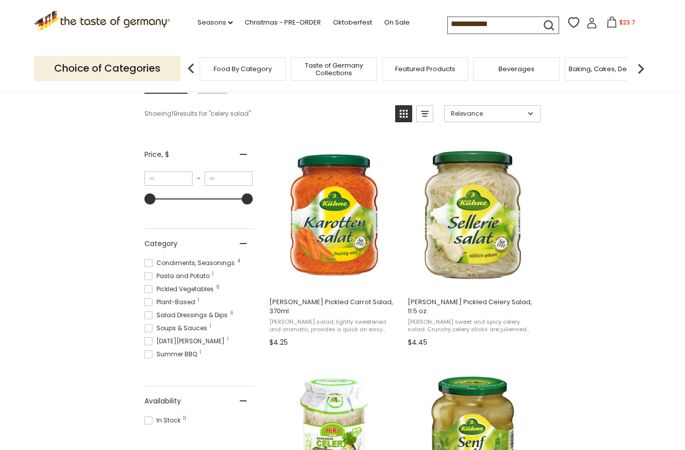
click at [146, 333] on div at bounding box center [148, 329] width 8 height 8
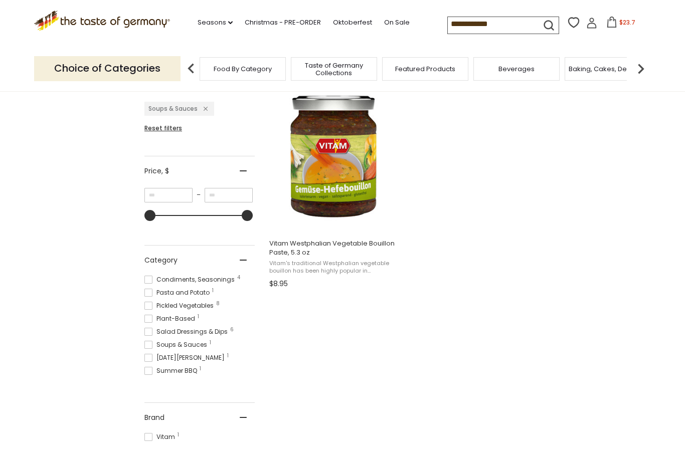
scroll to position [206, 0]
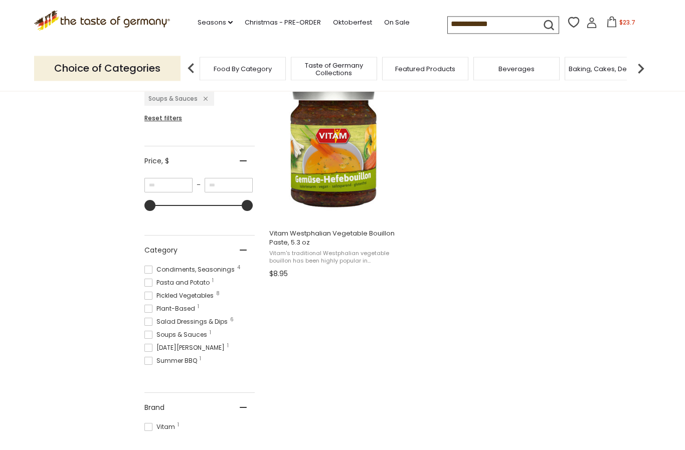
click at [146, 340] on span at bounding box center [148, 336] width 8 height 8
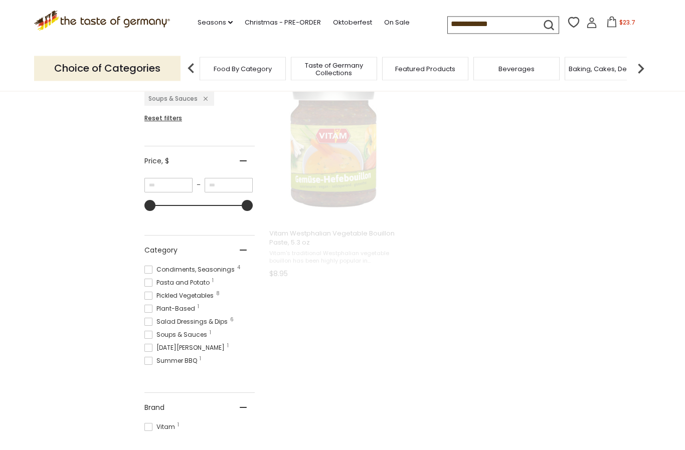
scroll to position [107, 0]
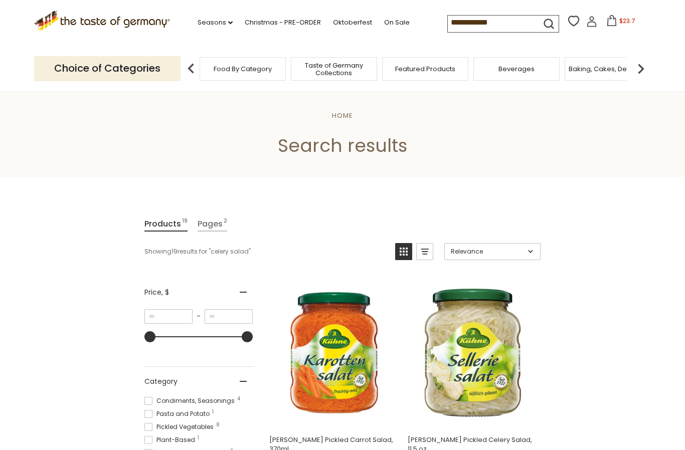
click at [486, 20] on input "**********" at bounding box center [490, 23] width 85 height 14
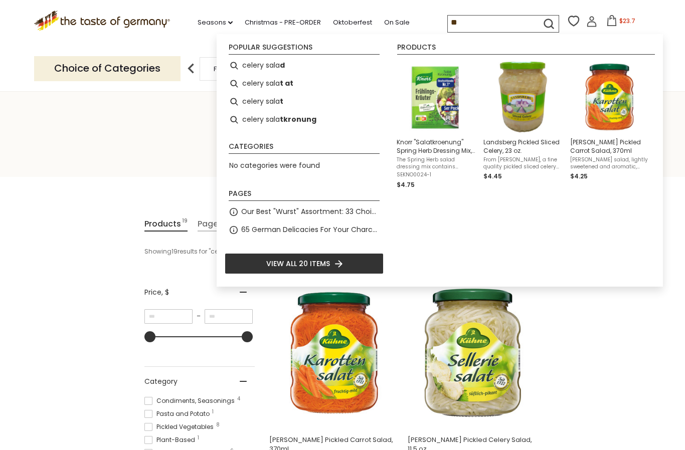
type input "*"
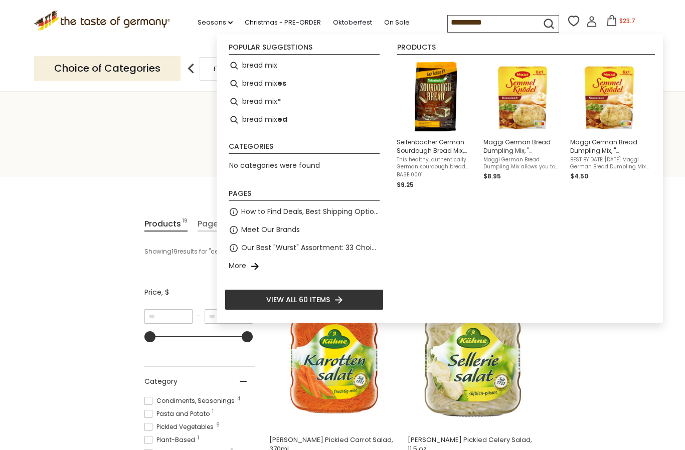
type input "**********"
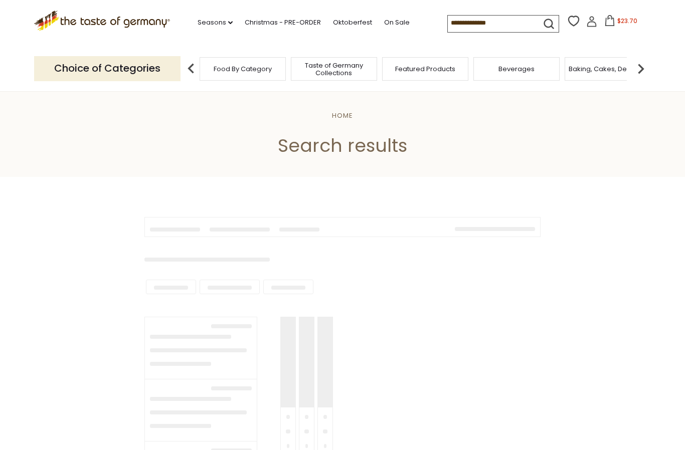
type input "**********"
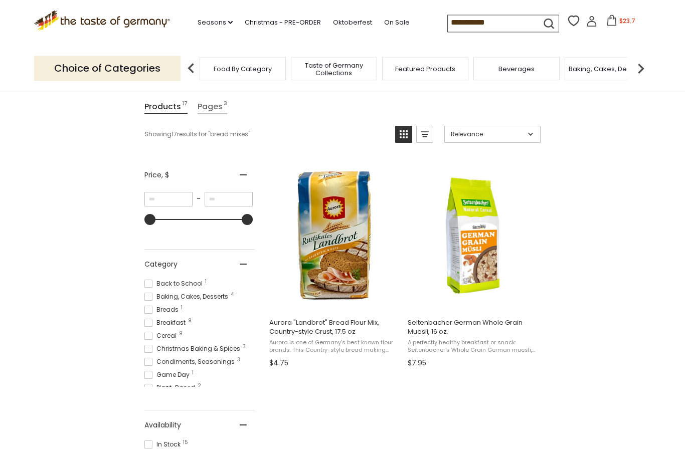
scroll to position [135, 0]
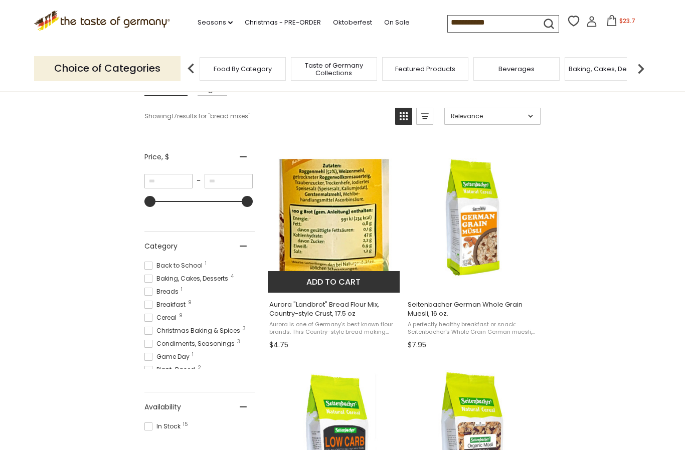
click at [296, 313] on span "Aurora "Landbrot" Bread Flour Mix, Country-style Crust, 17.5 oz" at bounding box center [334, 309] width 130 height 18
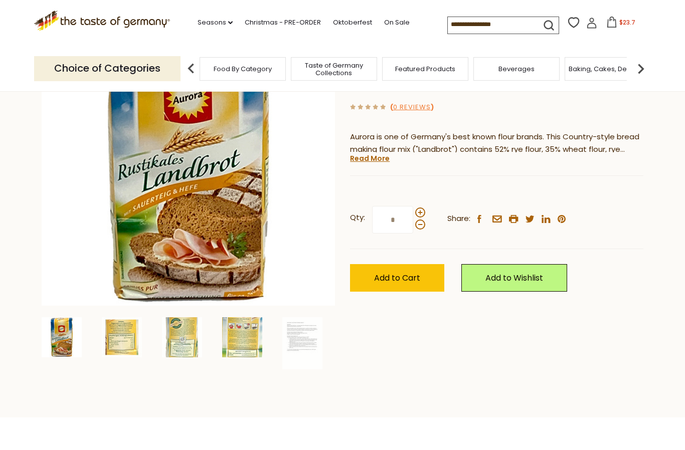
scroll to position [132, 0]
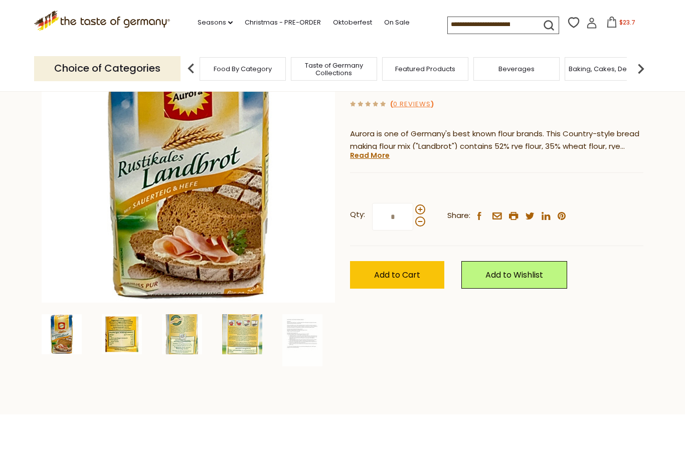
click at [118, 341] on img at bounding box center [122, 335] width 40 height 40
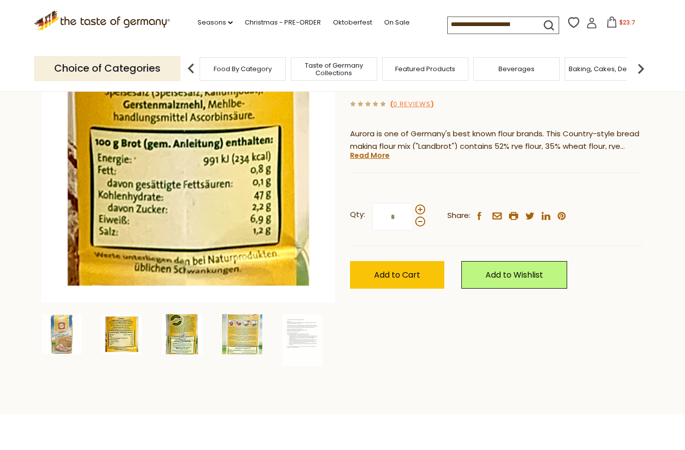
click at [177, 336] on img at bounding box center [182, 335] width 40 height 40
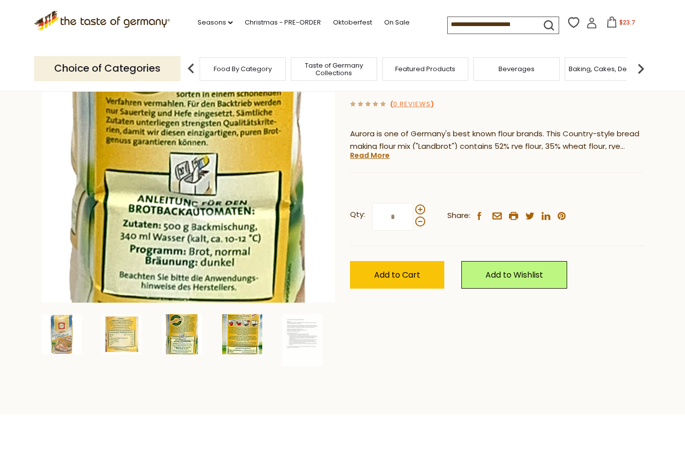
click at [239, 341] on img at bounding box center [242, 335] width 40 height 40
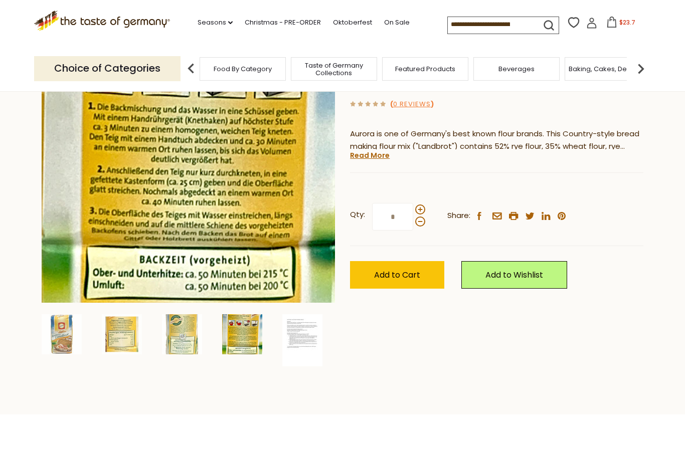
click at [295, 338] on img at bounding box center [302, 341] width 40 height 52
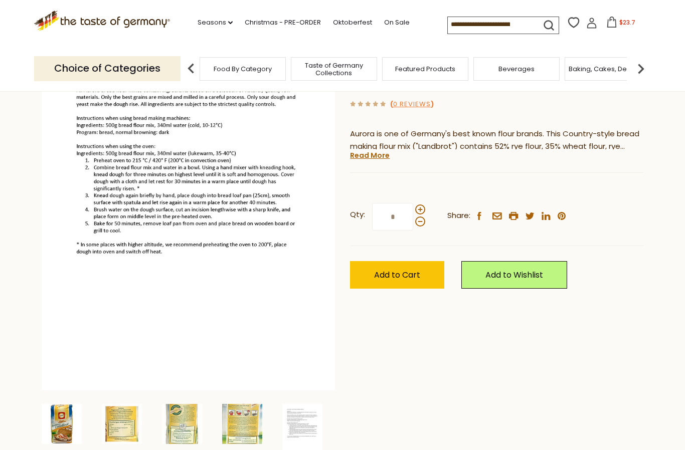
click at [56, 421] on img at bounding box center [62, 424] width 40 height 40
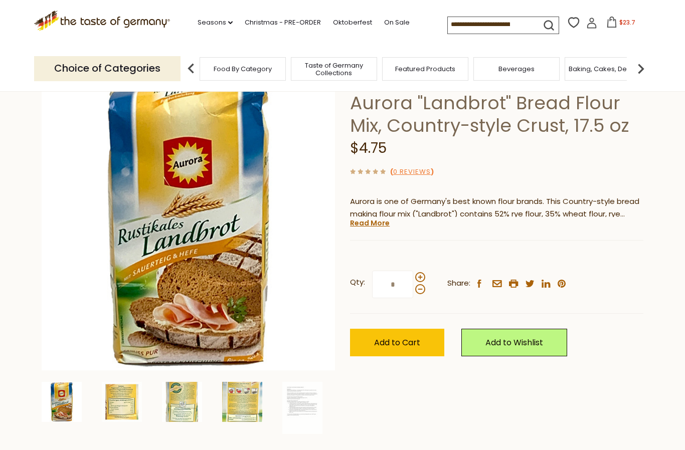
scroll to position [0, 0]
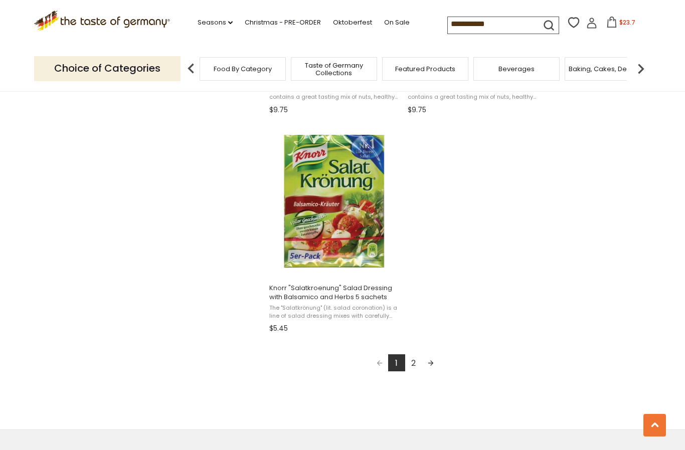
scroll to position [1680, 0]
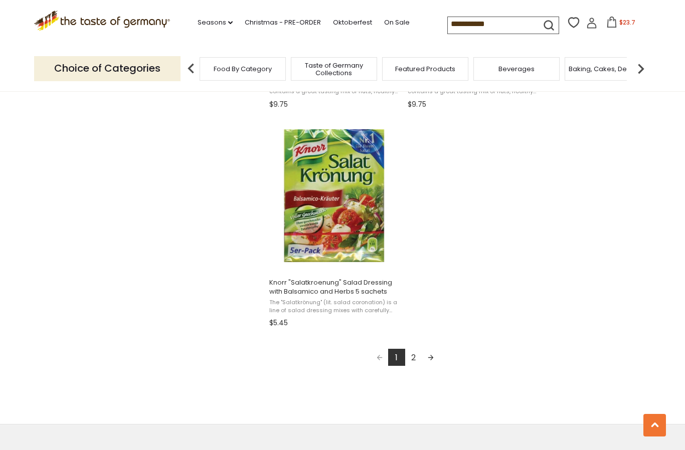
click at [431, 357] on link "Next page" at bounding box center [430, 357] width 17 height 17
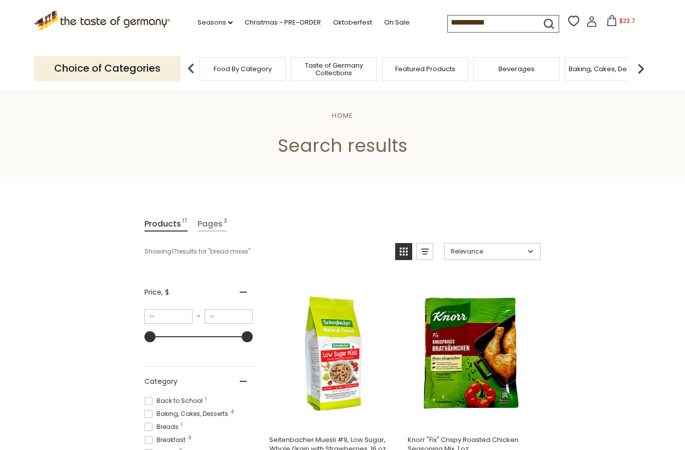
click at [486, 19] on input "**********" at bounding box center [490, 23] width 85 height 14
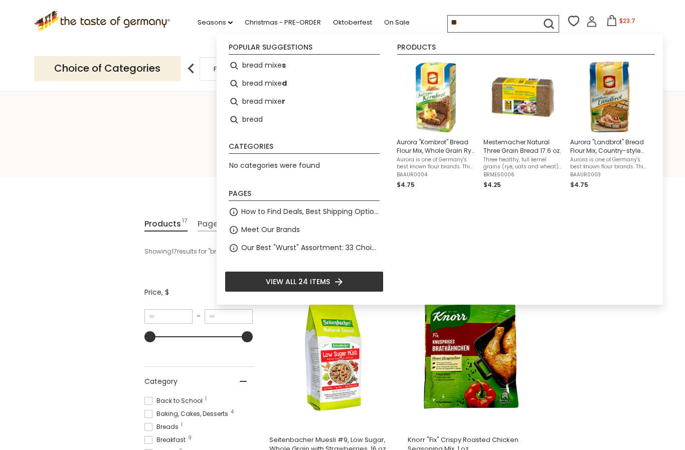
type input "*"
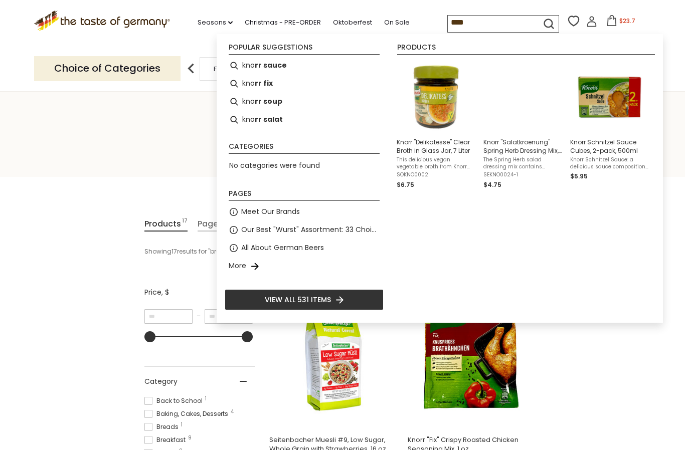
type input "*****"
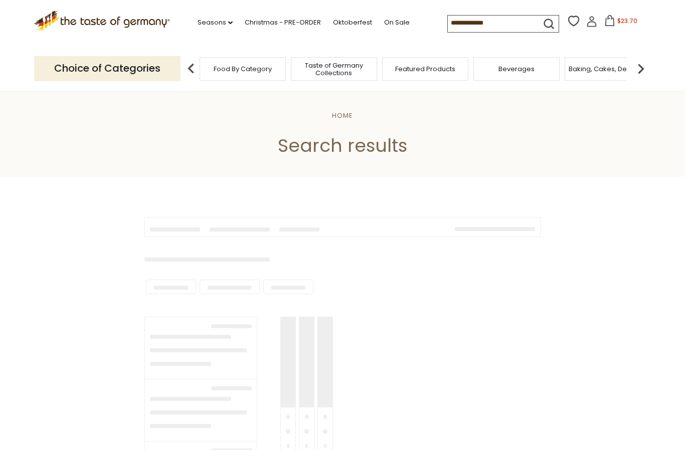
type input "*****"
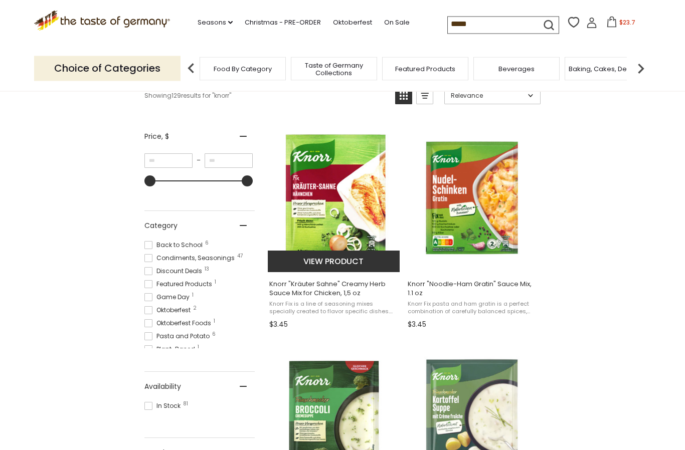
scroll to position [156, 0]
click at [299, 291] on span "Knorr "Kräuter Sahne" Creamy Herb Sauce Mix for Chicken, 1,5 oz" at bounding box center [334, 289] width 130 height 18
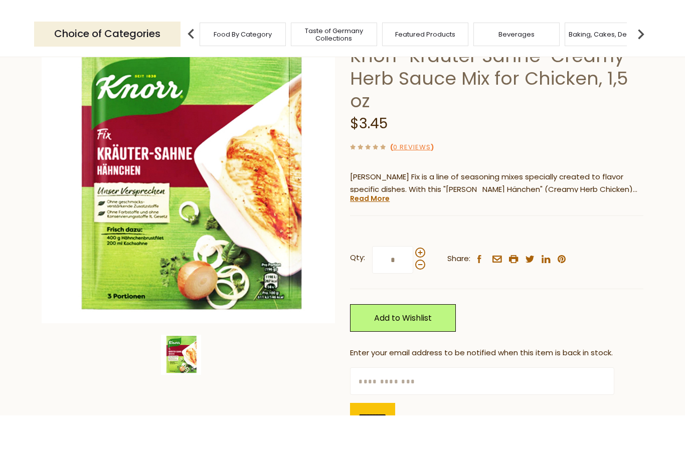
scroll to position [81, 0]
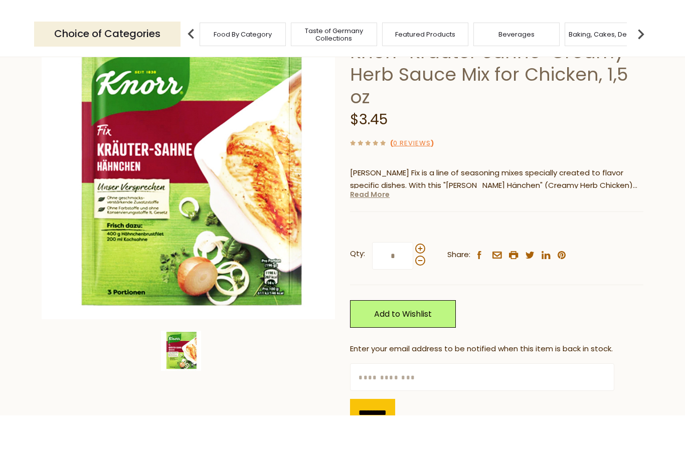
click at [366, 224] on link "Read More" at bounding box center [370, 229] width 40 height 10
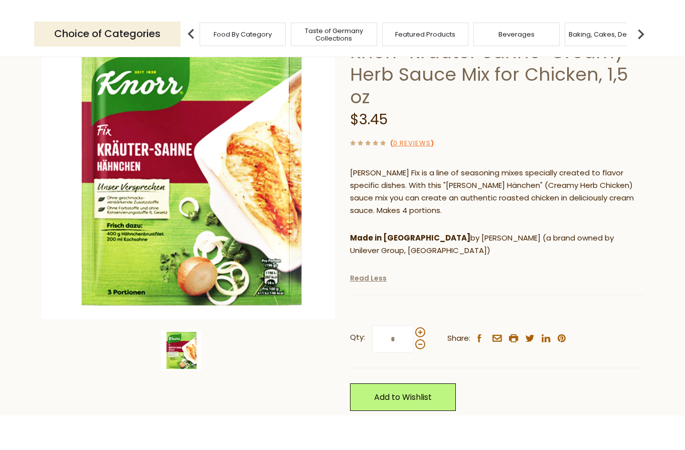
scroll to position [116, 0]
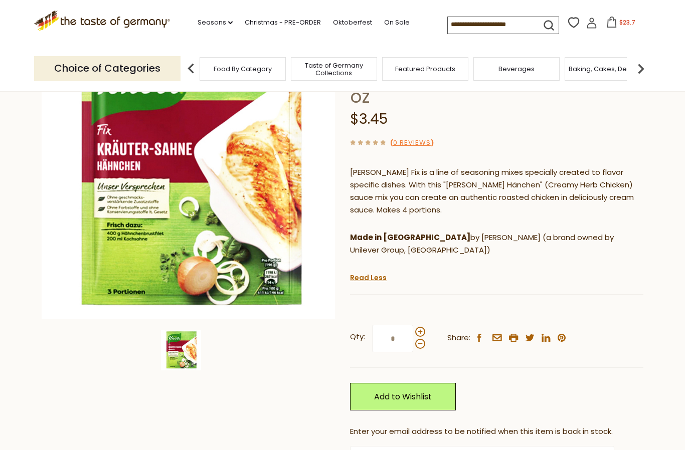
click at [400, 325] on input "*" at bounding box center [392, 339] width 41 height 28
type input "*"
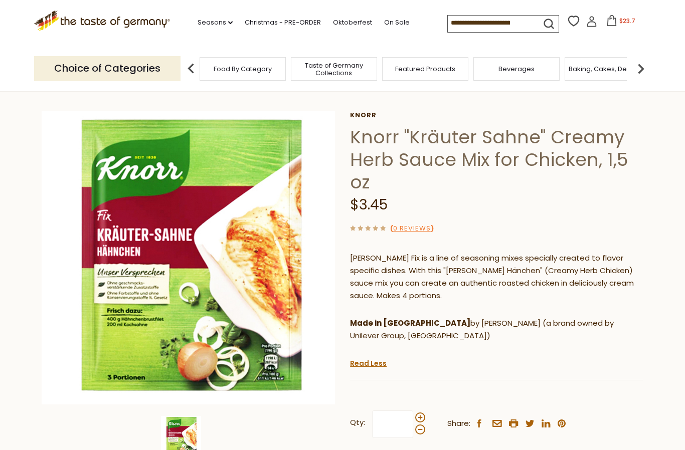
scroll to position [0, 0]
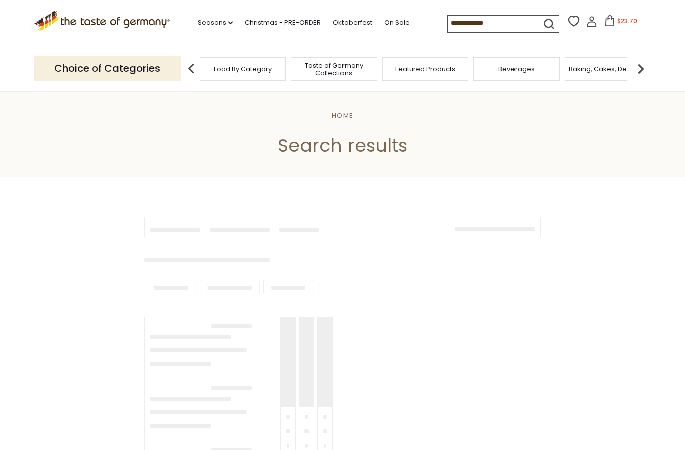
scroll to position [193, 0]
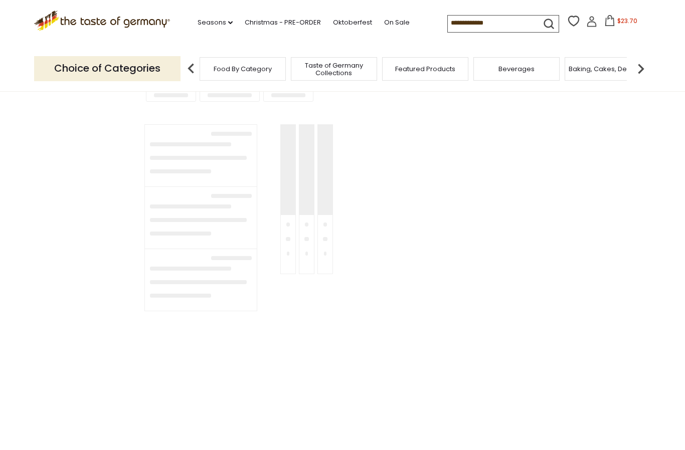
type input "*****"
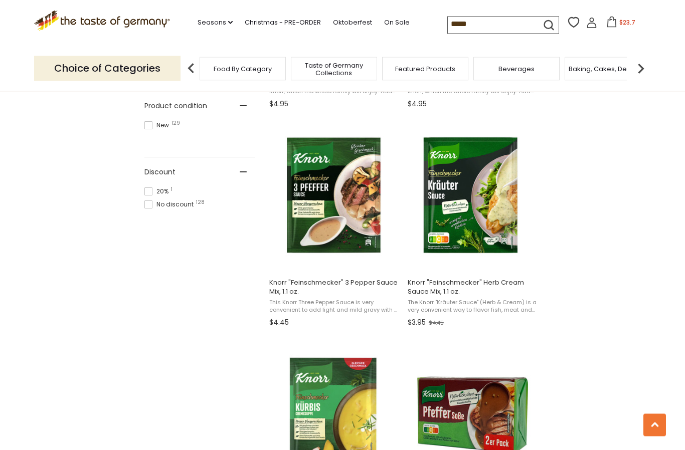
scroll to position [596, 0]
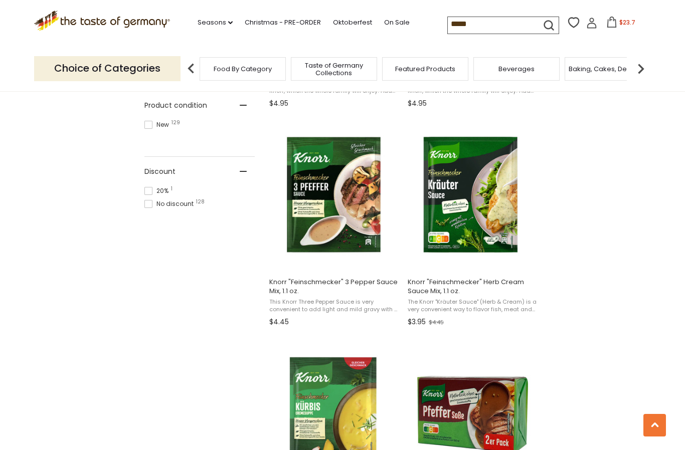
click at [437, 288] on span "Knorr "Feinschmecker" Herb Cream Sauce Mix, 1.1 oz." at bounding box center [473, 287] width 130 height 18
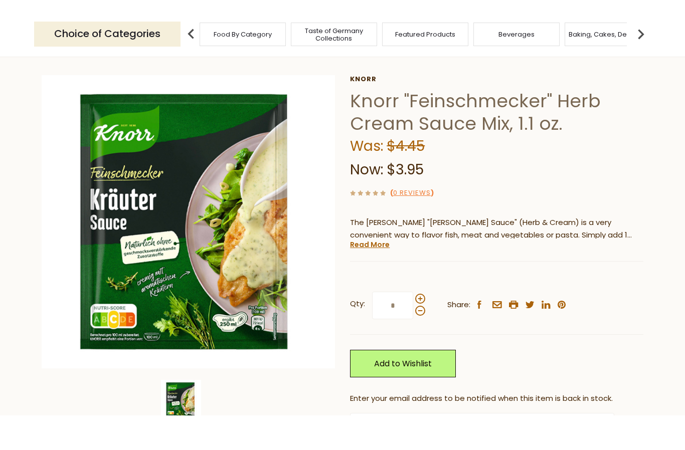
scroll to position [46, 0]
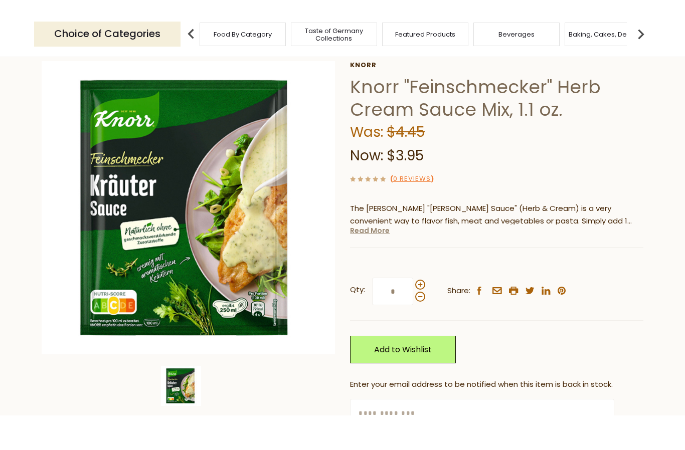
click at [371, 260] on link "Read More" at bounding box center [370, 265] width 40 height 10
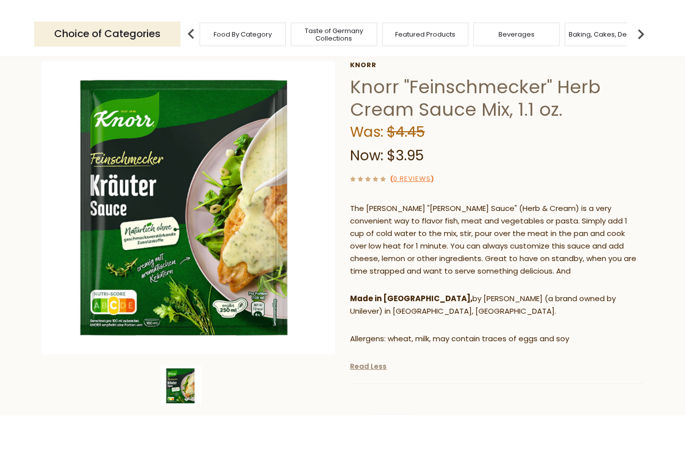
scroll to position [81, 0]
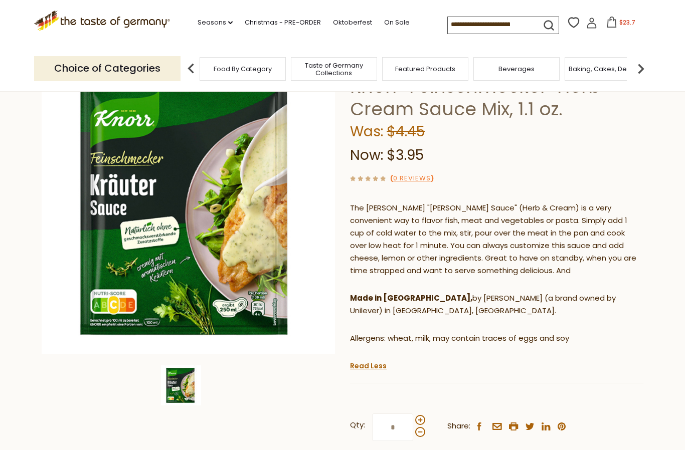
click at [397, 421] on input "*" at bounding box center [392, 428] width 41 height 28
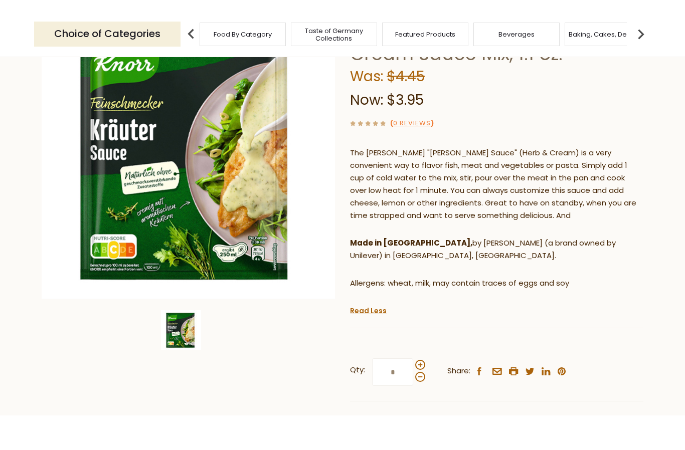
scroll to position [111, 0]
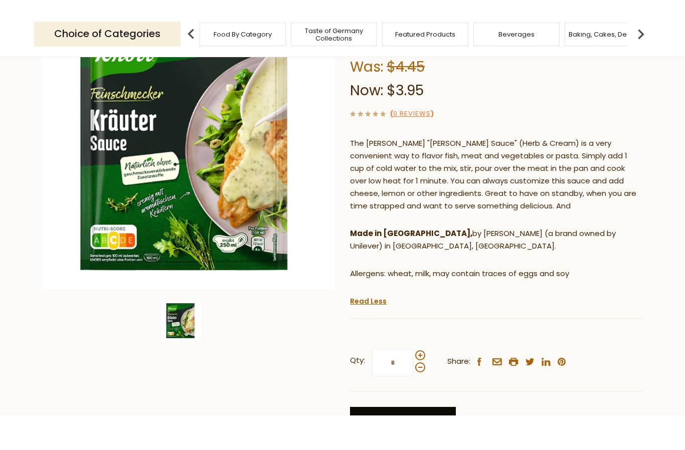
type input "*"
click at [384, 442] on link "Add to Wishlist" at bounding box center [403, 456] width 106 height 28
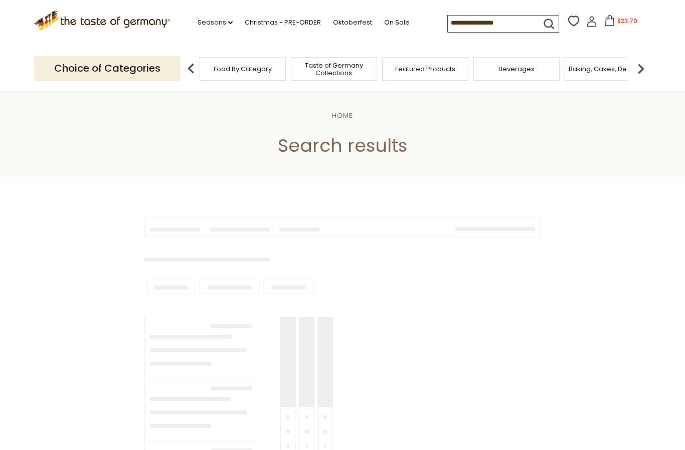
scroll to position [633, 0]
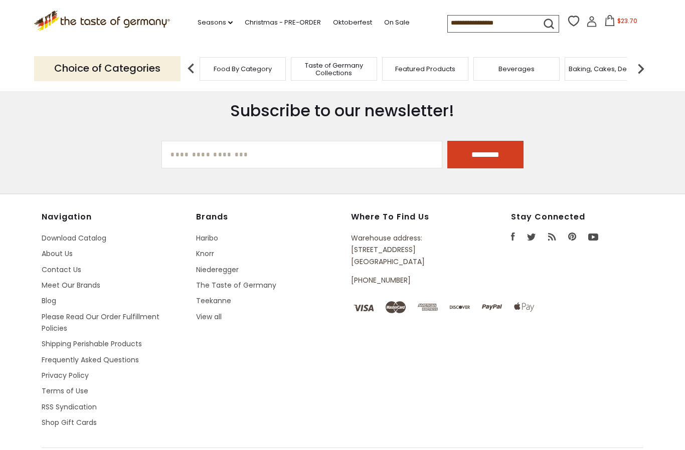
type input "*****"
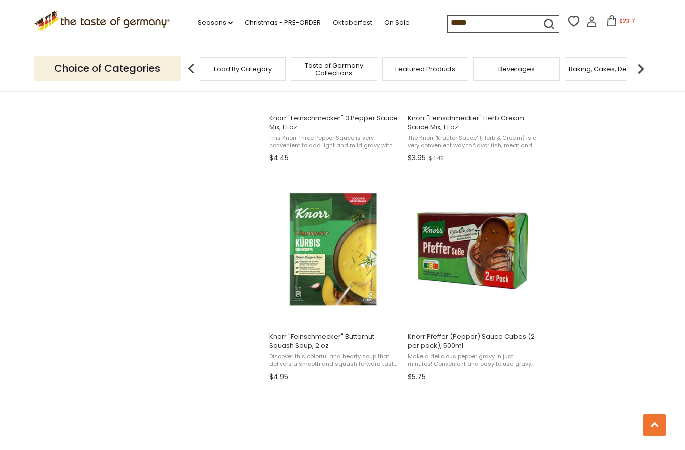
scroll to position [781, 0]
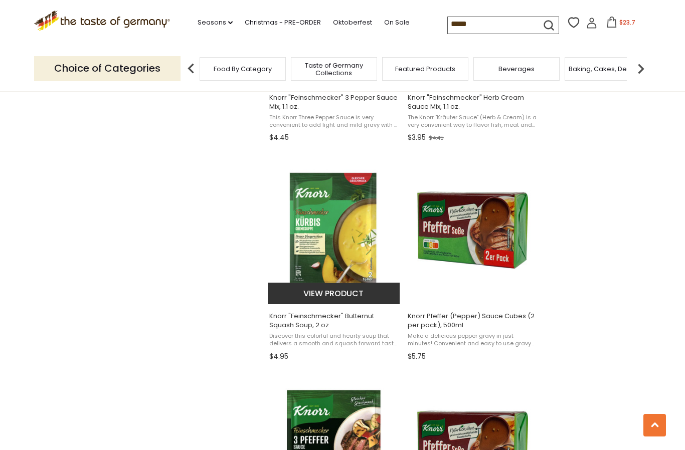
click at [288, 326] on span "Knorr "Feinschmecker" Butternut Squash Soup, 2 oz" at bounding box center [334, 321] width 130 height 18
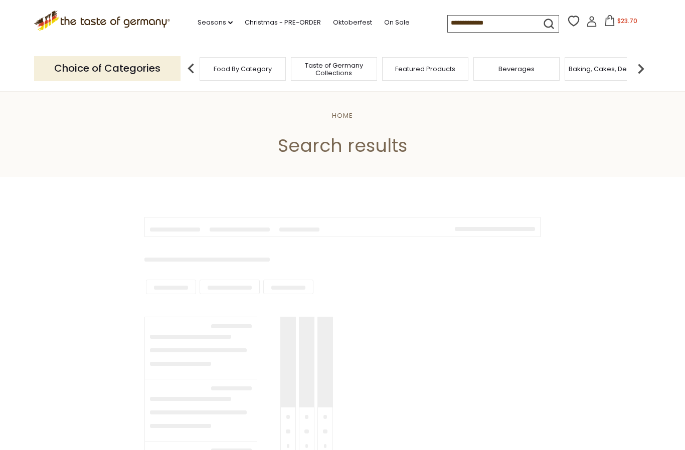
scroll to position [709, 0]
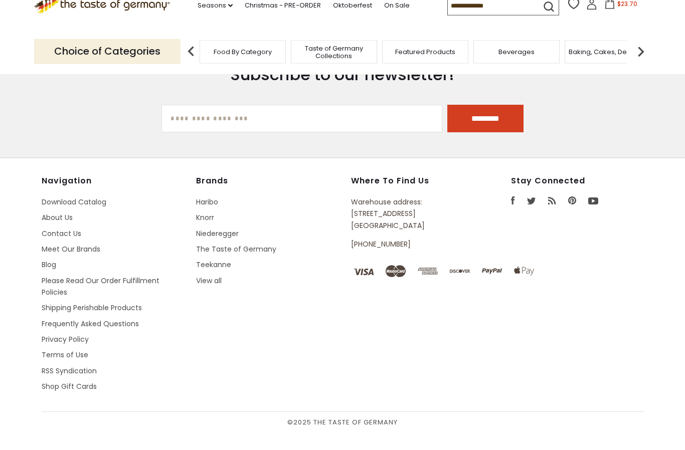
type input "*****"
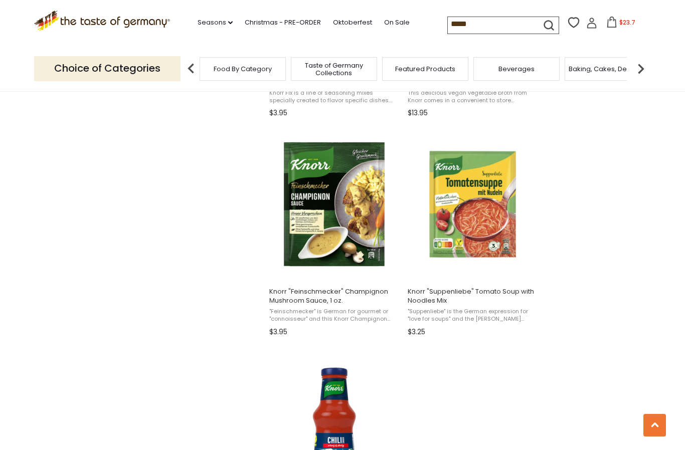
scroll to position [1471, 0]
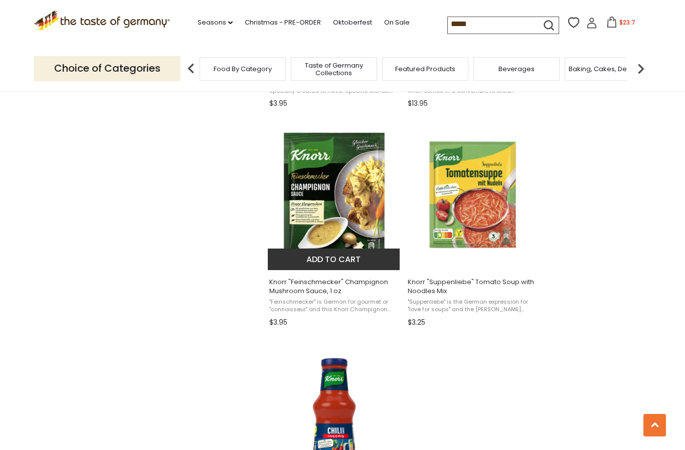
click at [296, 288] on span "Knorr "Feinschmecker" Champignon Mushroom Sauce, 1 oz." at bounding box center [334, 287] width 130 height 18
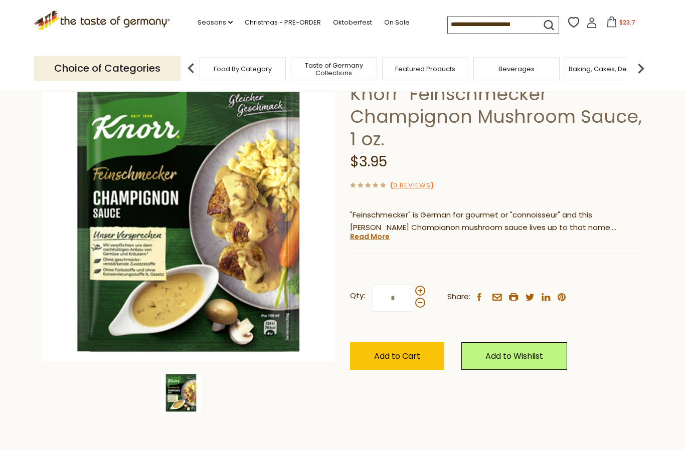
scroll to position [74, 0]
click at [401, 299] on input "*" at bounding box center [392, 298] width 41 height 28
type input "*"
click at [378, 352] on span "Add to Cart" at bounding box center [397, 357] width 46 height 12
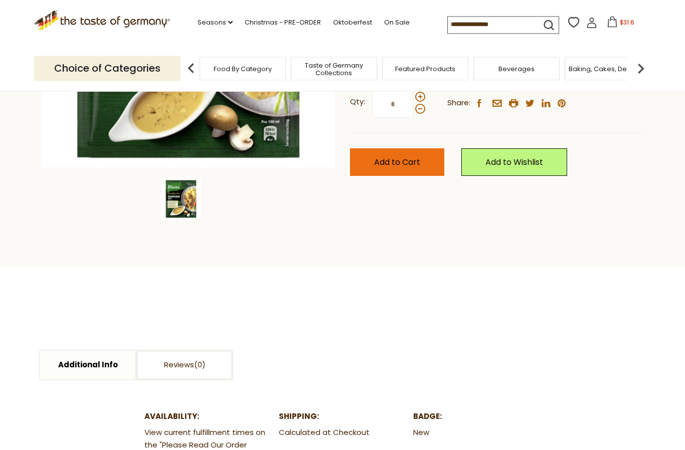
scroll to position [284, 0]
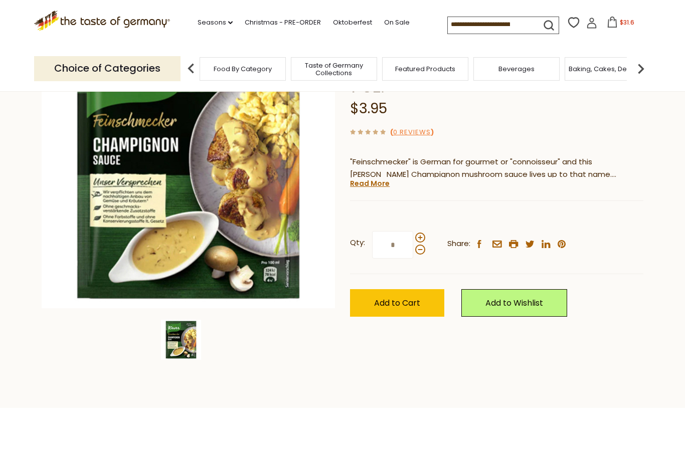
click at [461, 22] on input at bounding box center [490, 24] width 85 height 14
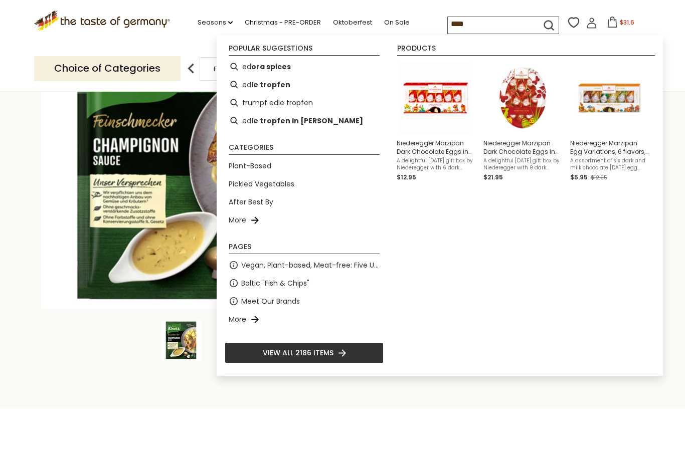
type input "*****"
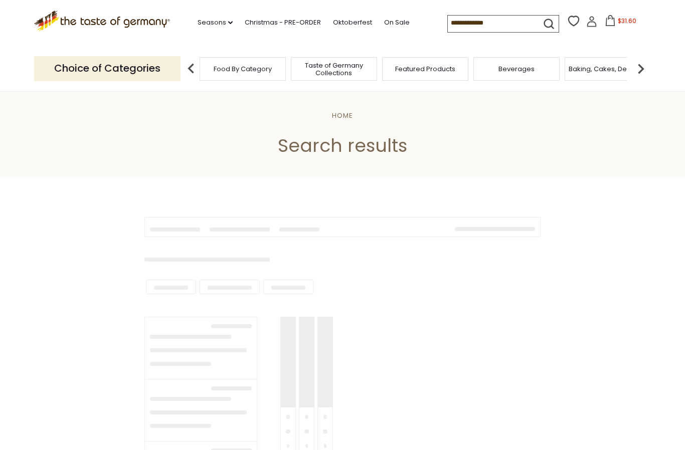
type input "*****"
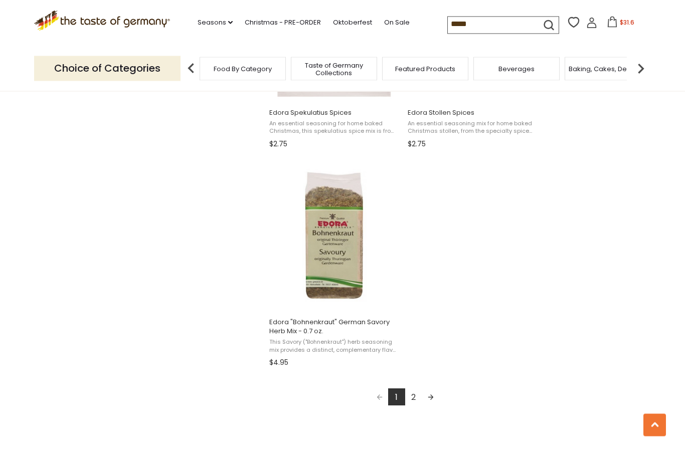
scroll to position [1653, 0]
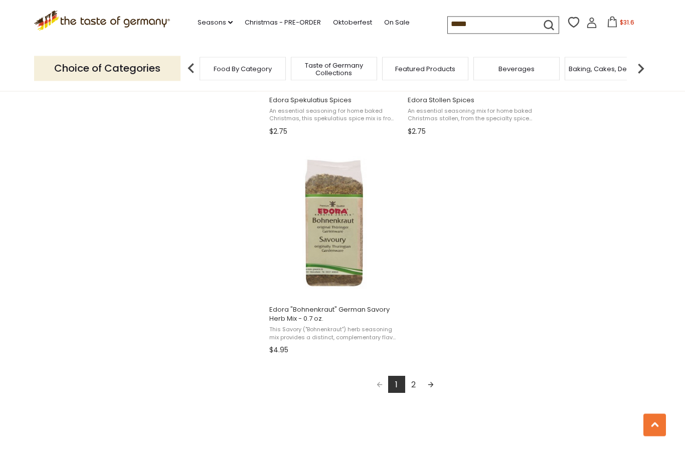
click at [431, 381] on link "Next page" at bounding box center [430, 385] width 17 height 17
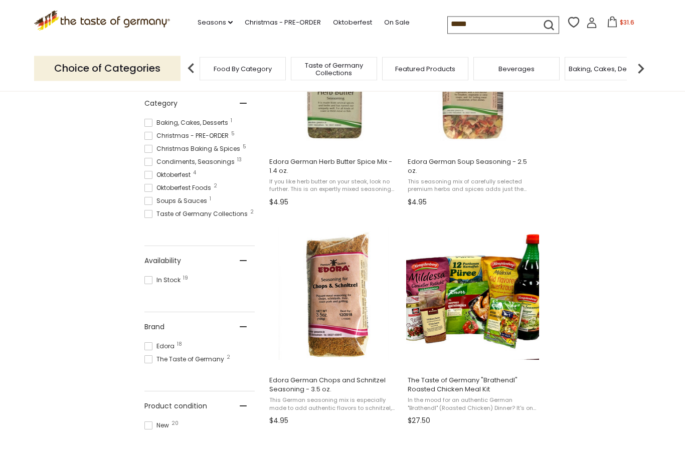
scroll to position [278, 0]
click at [303, 382] on span "Edora German Chops and Schnitzel Seasoning - 3.5 oz." at bounding box center [334, 385] width 130 height 18
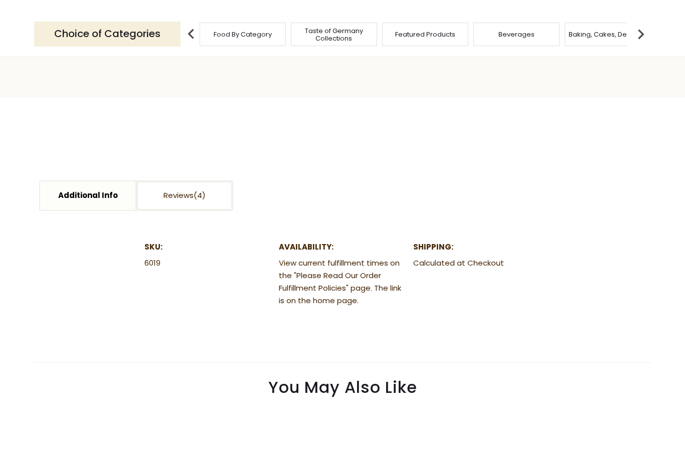
scroll to position [403, 0]
click at [95, 287] on section "Additional Info Reviews Additional Info SKU: 6019 Availability: View current fu…" at bounding box center [342, 264] width 617 height 265
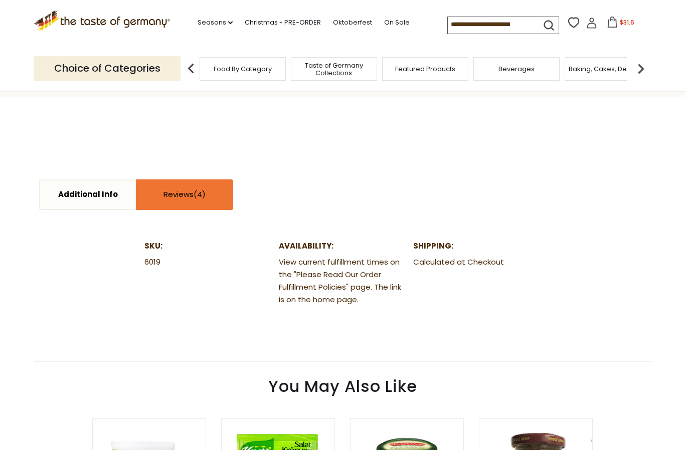
click at [177, 197] on link "Reviews" at bounding box center [184, 195] width 95 height 29
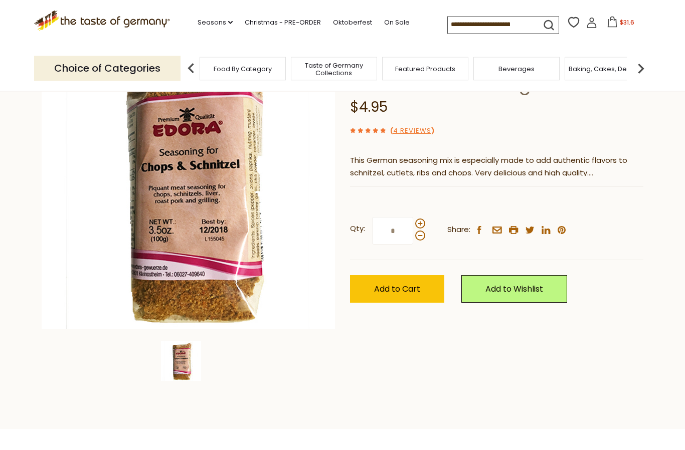
scroll to position [106, 0]
click at [391, 219] on input "*" at bounding box center [392, 231] width 41 height 28
click at [421, 219] on span at bounding box center [420, 224] width 10 height 10
click at [413, 219] on input "*" at bounding box center [392, 232] width 41 height 28
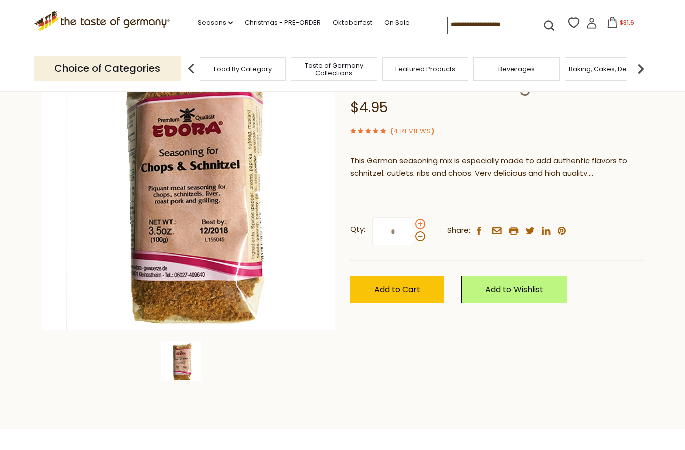
click at [423, 222] on span at bounding box center [420, 224] width 10 height 10
click at [413, 222] on input "*" at bounding box center [392, 232] width 41 height 28
type input "*"
click at [406, 286] on span "Add to Cart" at bounding box center [397, 290] width 46 height 12
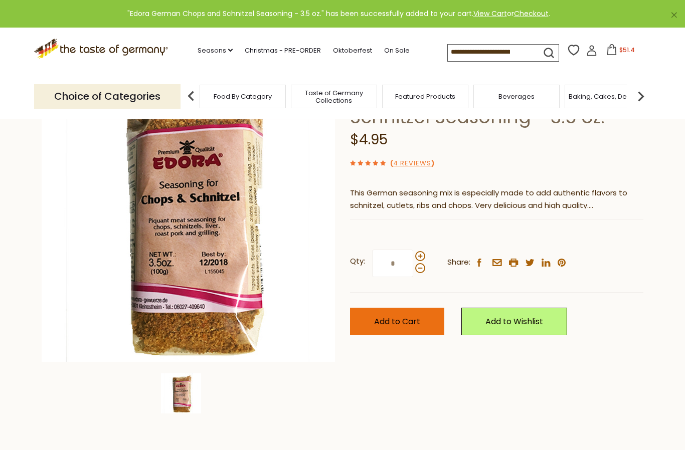
scroll to position [0, 0]
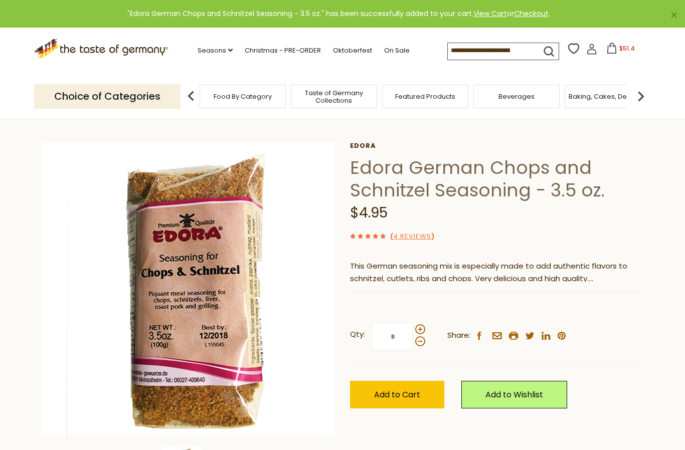
click at [619, 47] on span "$51.4" at bounding box center [627, 48] width 16 height 9
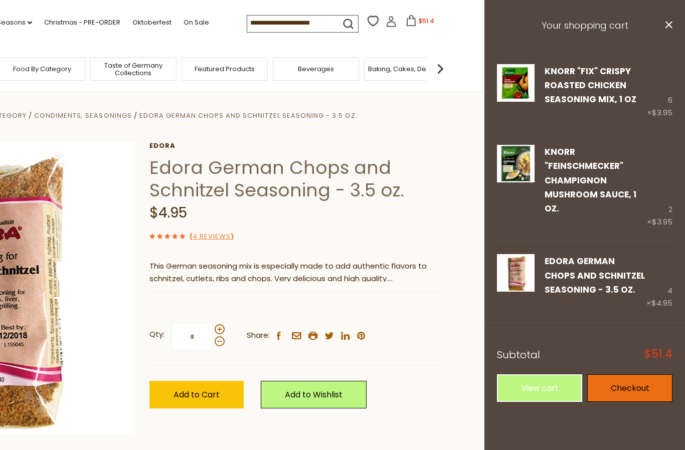
click at [636, 375] on link "Checkout" at bounding box center [629, 389] width 85 height 28
